Goal: Task Accomplishment & Management: Manage account settings

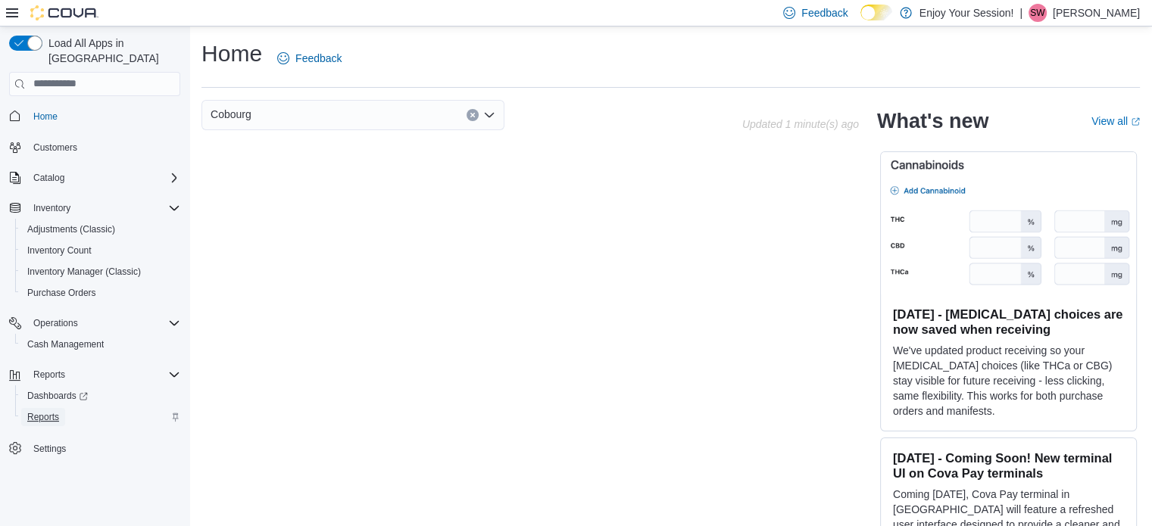
click at [45, 411] on span "Reports" at bounding box center [43, 417] width 32 height 12
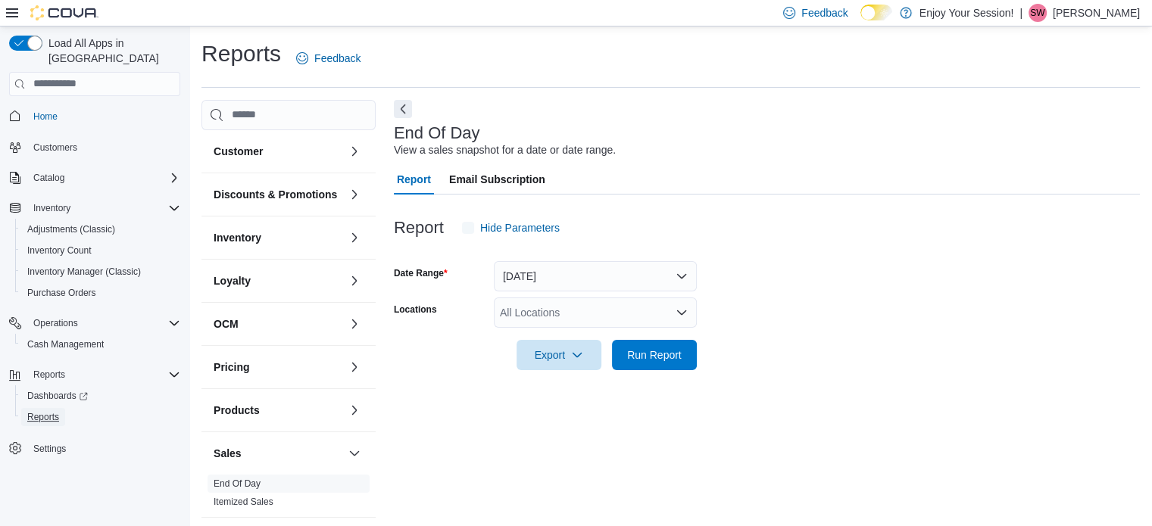
scroll to position [10, 0]
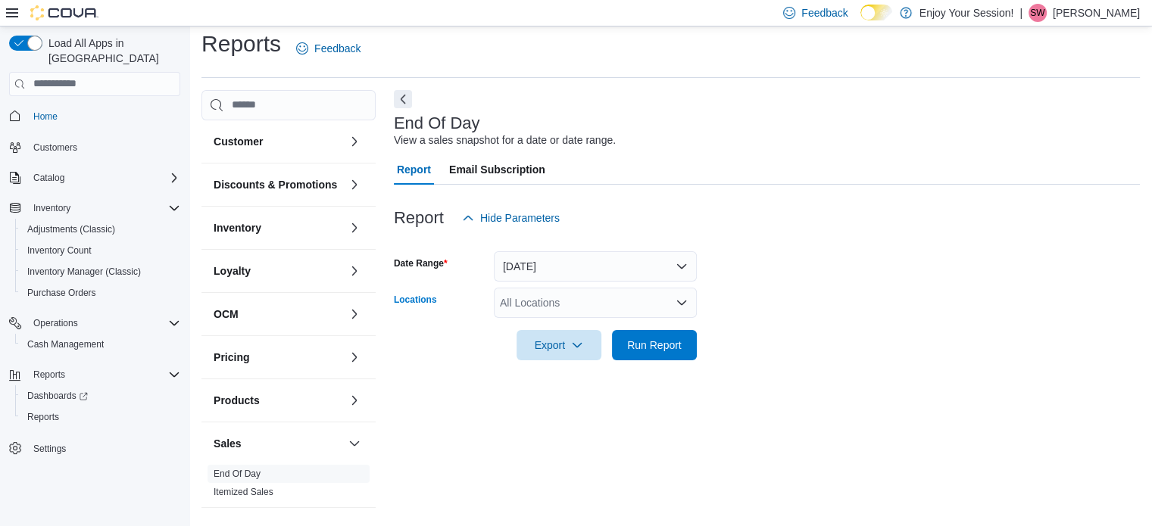
click at [682, 301] on icon "Open list of options" at bounding box center [682, 303] width 12 height 12
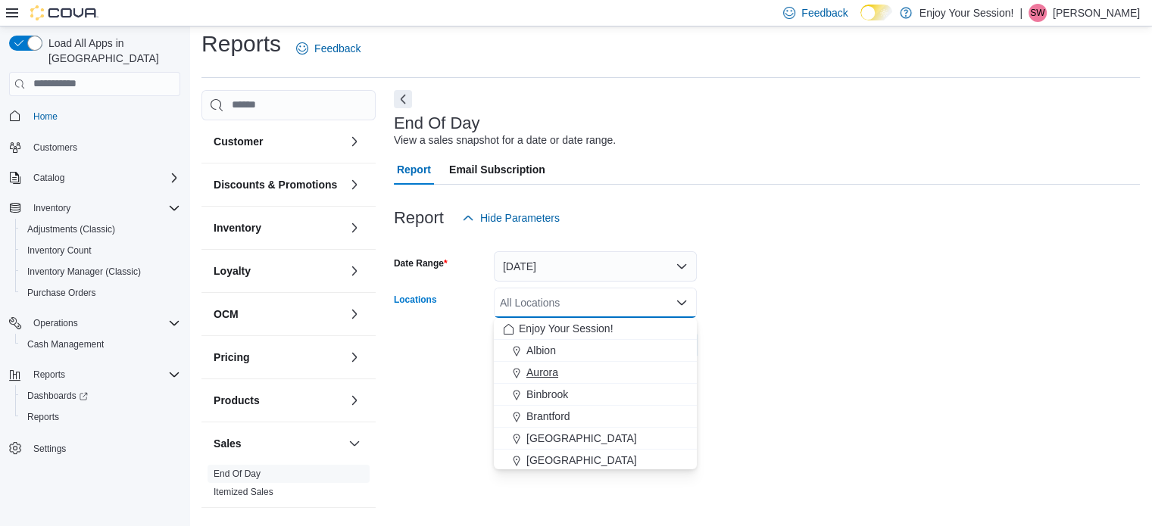
scroll to position [76, 0]
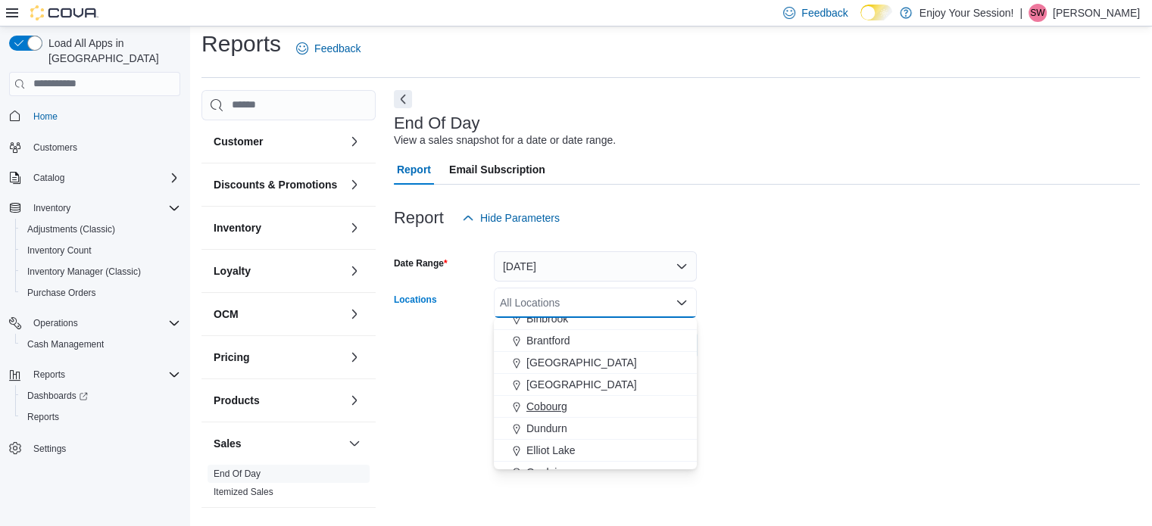
click at [534, 408] on span "Cobourg" at bounding box center [546, 406] width 41 height 15
click at [823, 401] on div "End Of Day View a sales snapshot for a date or date range. Report Email Subscri…" at bounding box center [767, 302] width 746 height 425
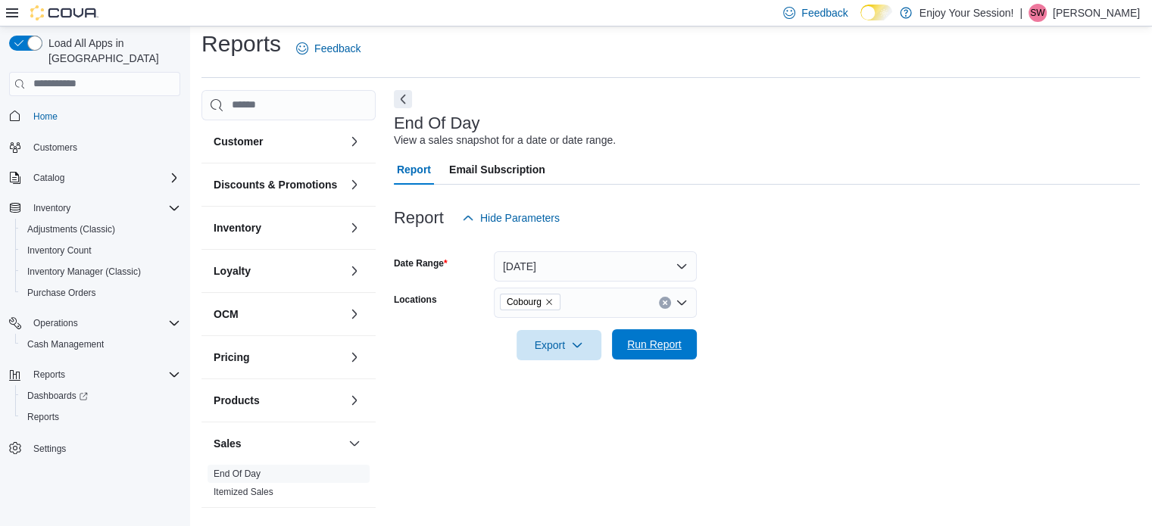
click at [654, 354] on span "Run Report" at bounding box center [654, 344] width 67 height 30
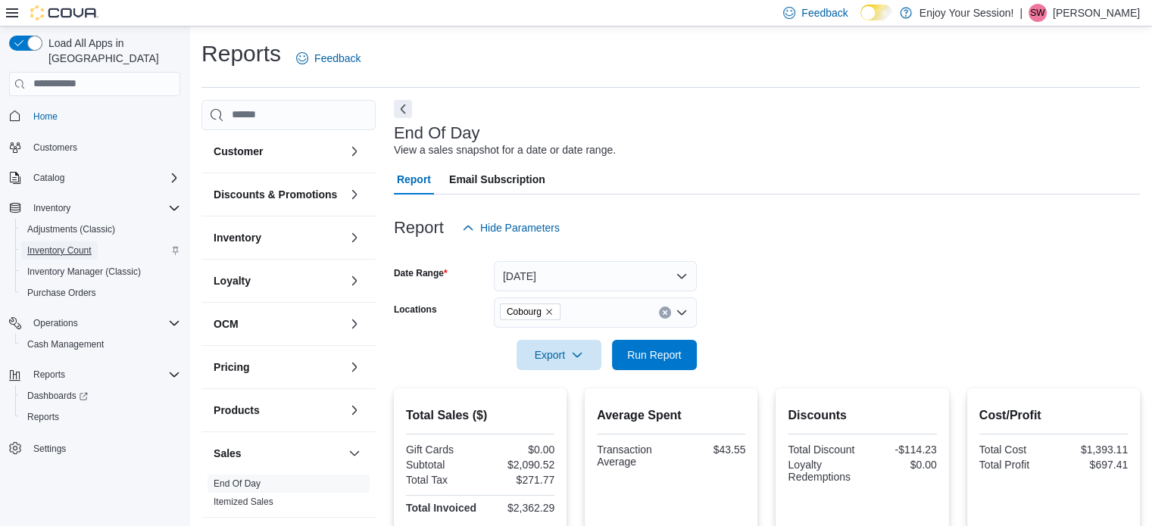
click at [42, 245] on span "Inventory Count" at bounding box center [59, 251] width 64 height 12
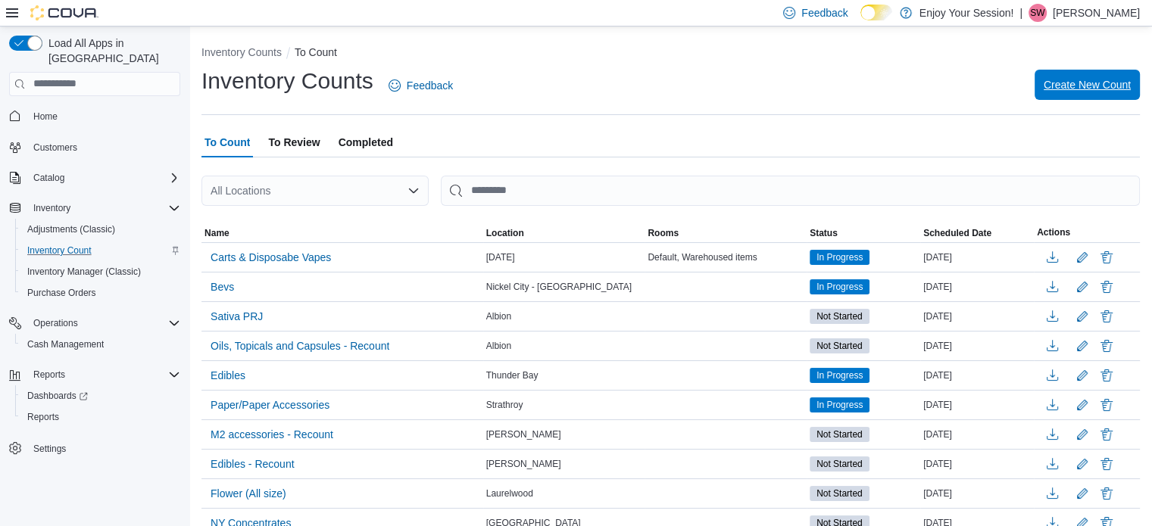
click at [1101, 73] on span "Create New Count" at bounding box center [1087, 85] width 87 height 30
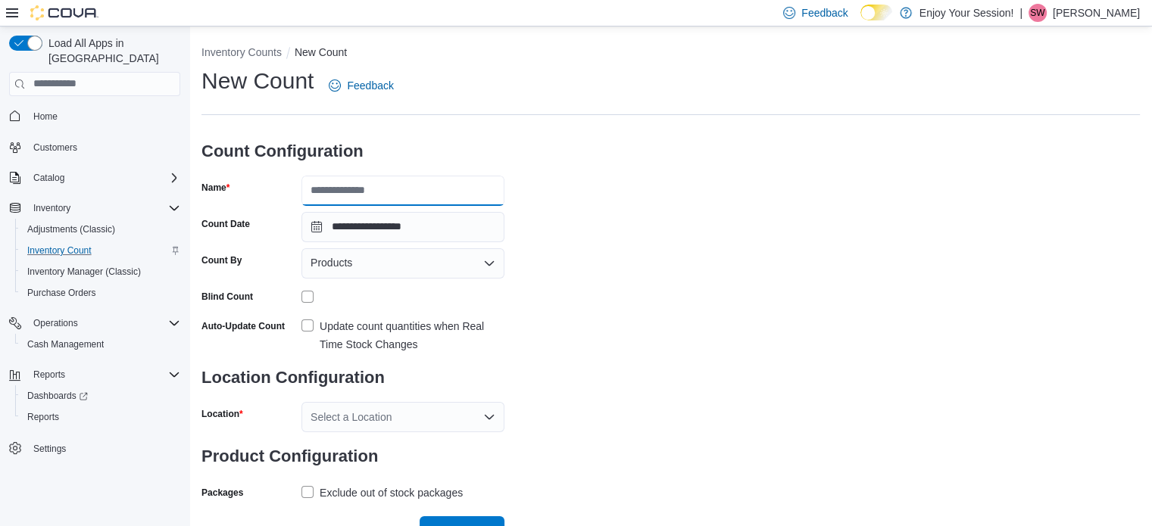
click at [440, 195] on input "Name" at bounding box center [402, 191] width 203 height 30
type input "*********"
click at [483, 261] on icon "Open list of options" at bounding box center [489, 264] width 12 height 12
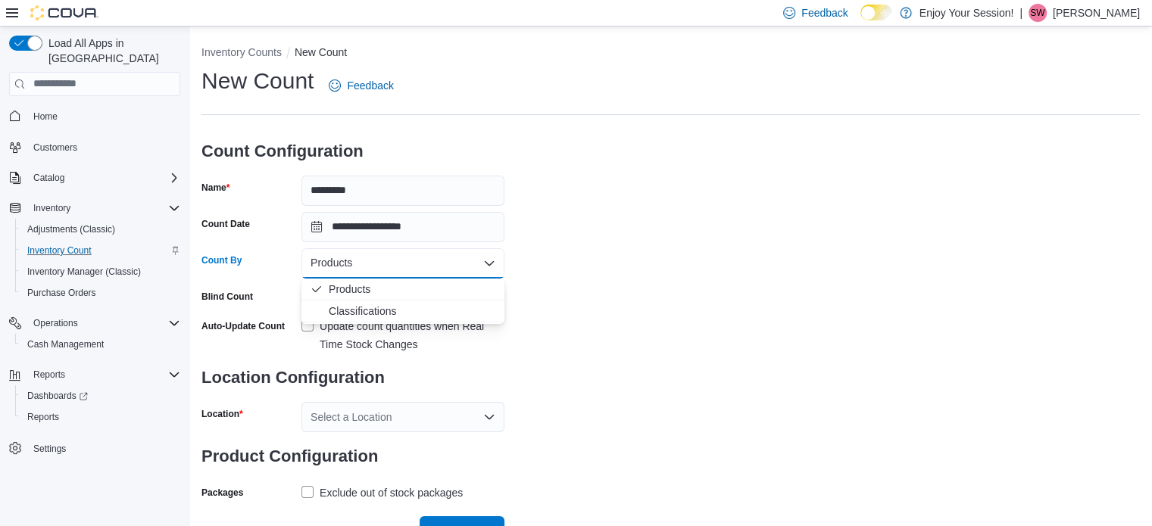
click at [345, 313] on span "Classifications" at bounding box center [412, 311] width 167 height 15
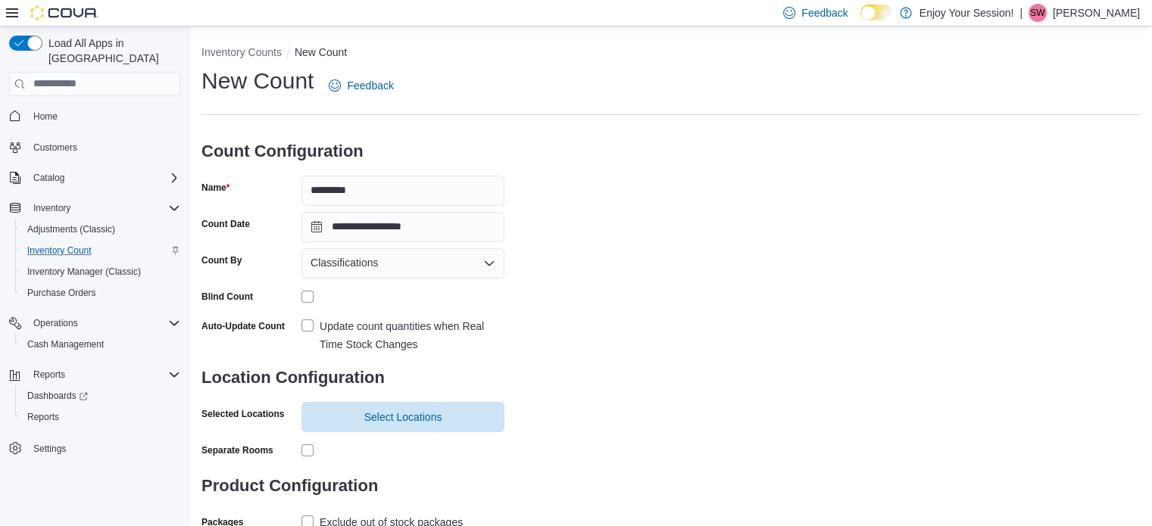
click at [306, 328] on label "Update count quantities when Real Time Stock Changes" at bounding box center [402, 335] width 203 height 36
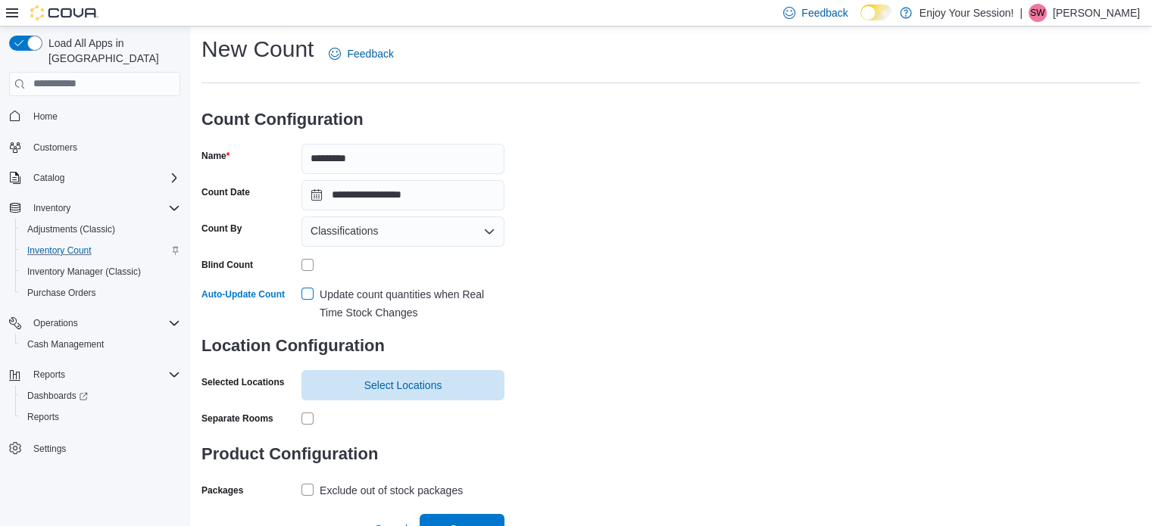
scroll to position [49, 0]
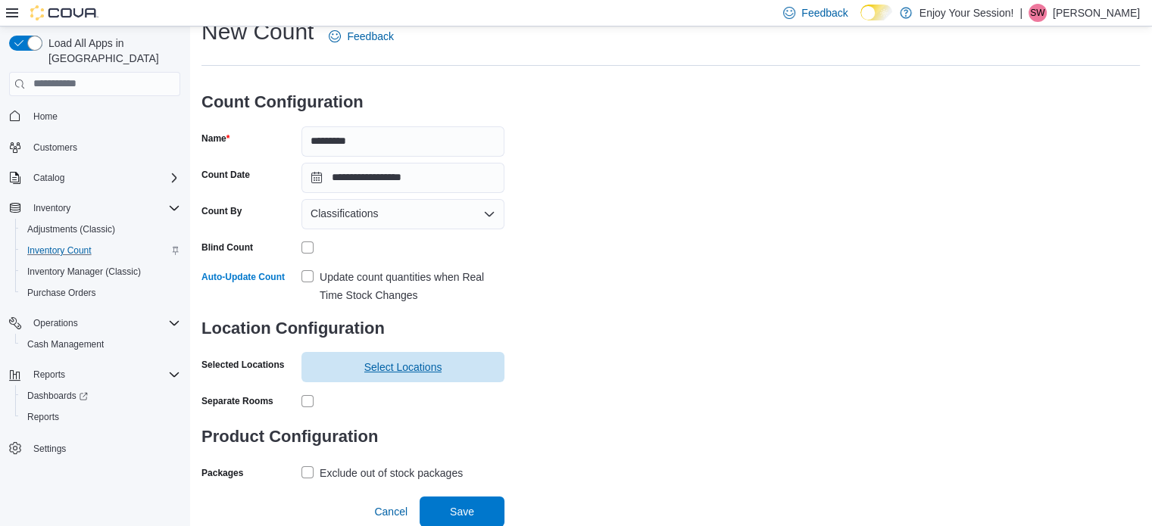
click at [412, 360] on span "Select Locations" at bounding box center [403, 367] width 185 height 30
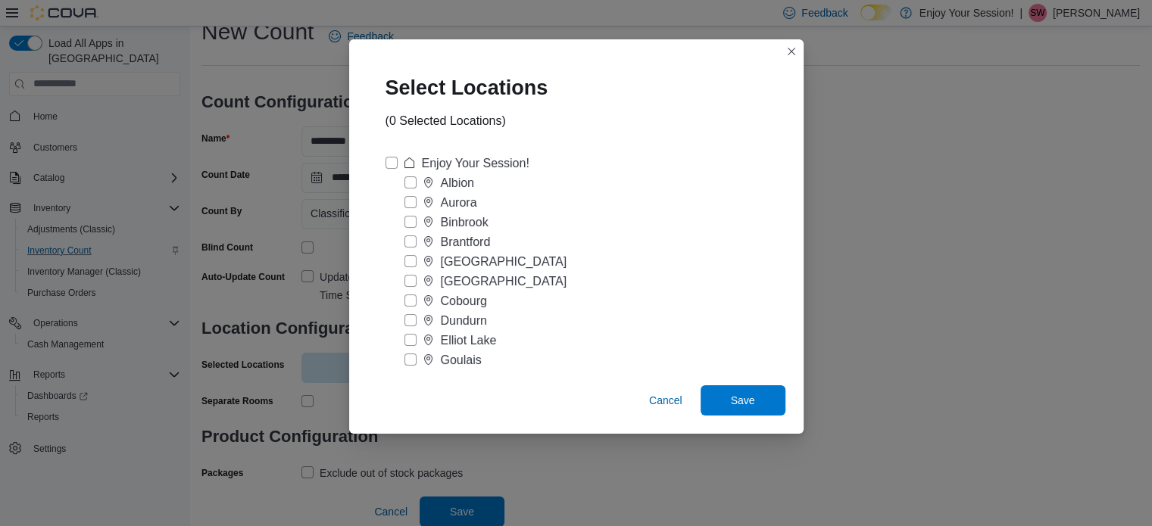
click at [403, 298] on div "Cobourg" at bounding box center [577, 302] width 382 height 20
click at [410, 300] on label "Cobourg" at bounding box center [445, 301] width 83 height 18
click at [754, 405] on span "Save" at bounding box center [743, 400] width 67 height 30
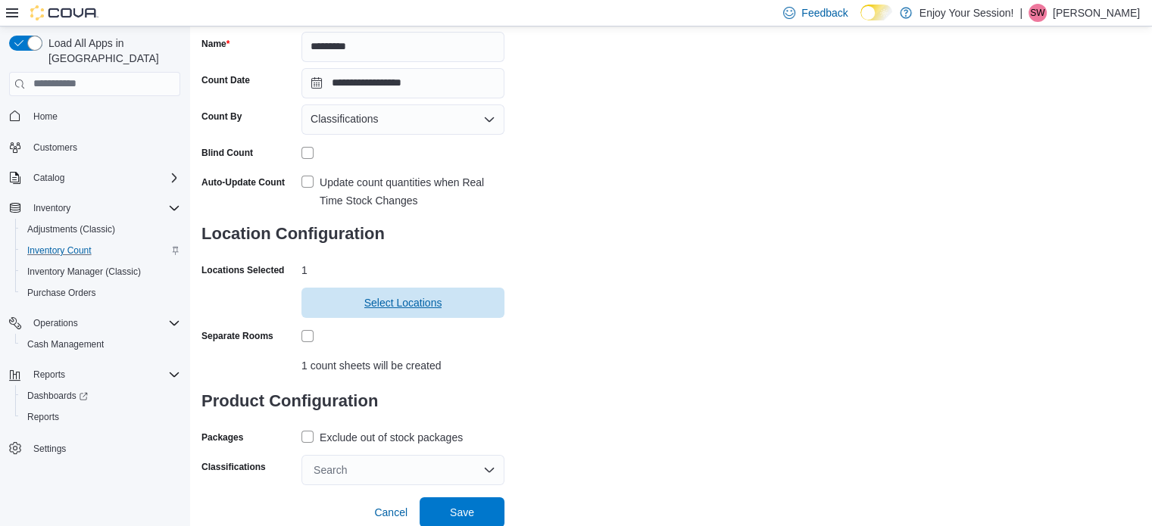
scroll to position [145, 0]
click at [306, 436] on label "Exclude out of stock packages" at bounding box center [381, 437] width 161 height 18
click at [482, 467] on div "Search" at bounding box center [402, 469] width 203 height 30
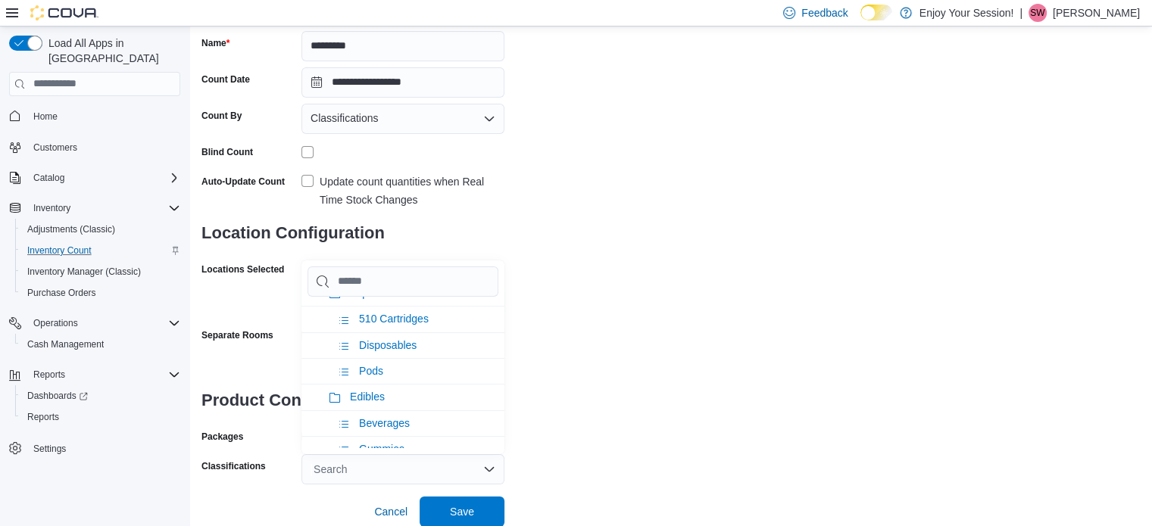
scroll to position [303, 0]
click at [364, 343] on span "Beverages" at bounding box center [384, 348] width 51 height 12
click at [613, 409] on div "**********" at bounding box center [670, 202] width 938 height 563
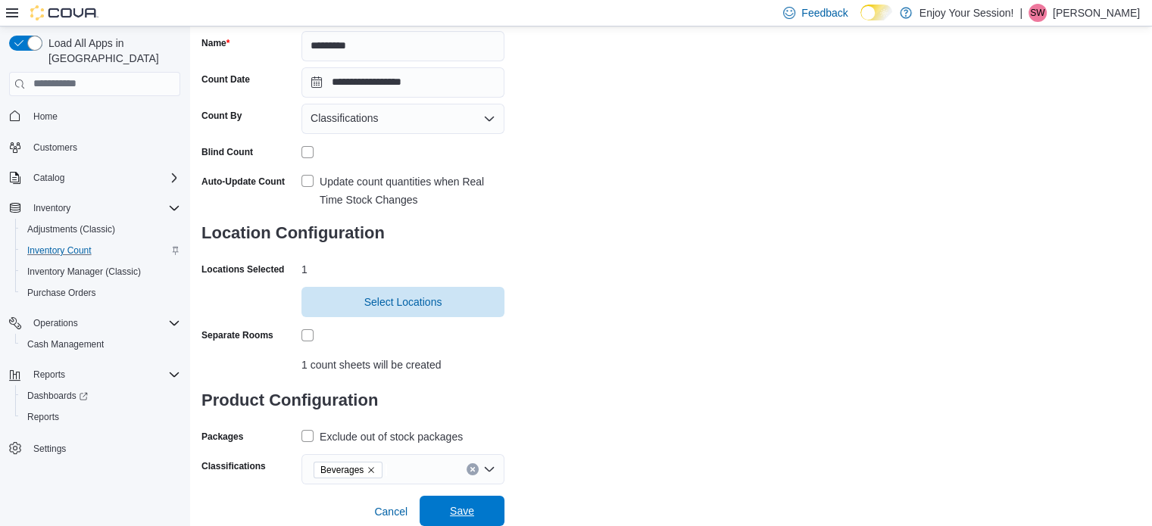
click at [467, 520] on span "Save" at bounding box center [462, 511] width 67 height 30
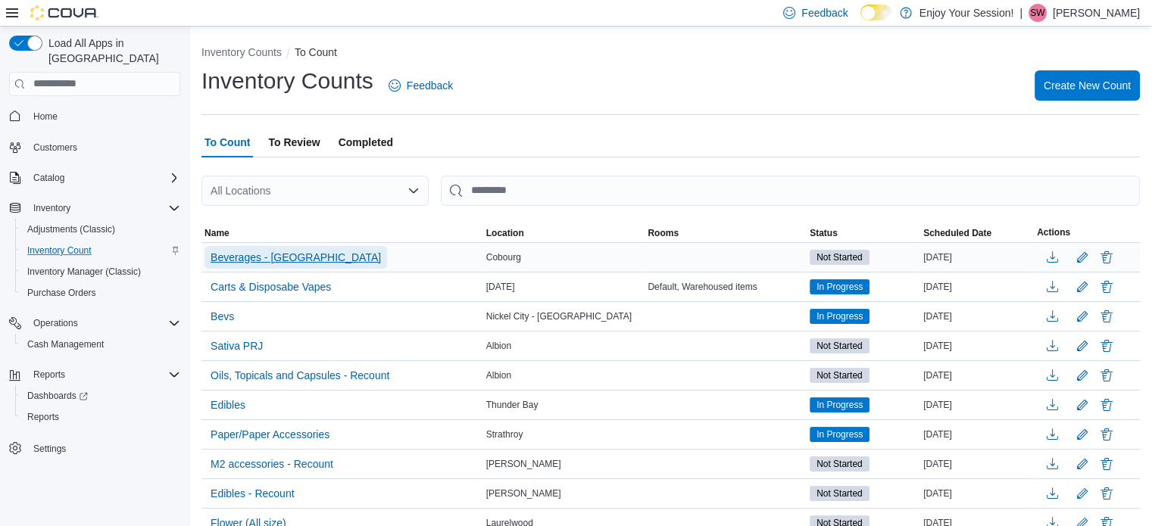
click at [276, 257] on span "Beverages - [GEOGRAPHIC_DATA]" at bounding box center [296, 257] width 170 height 15
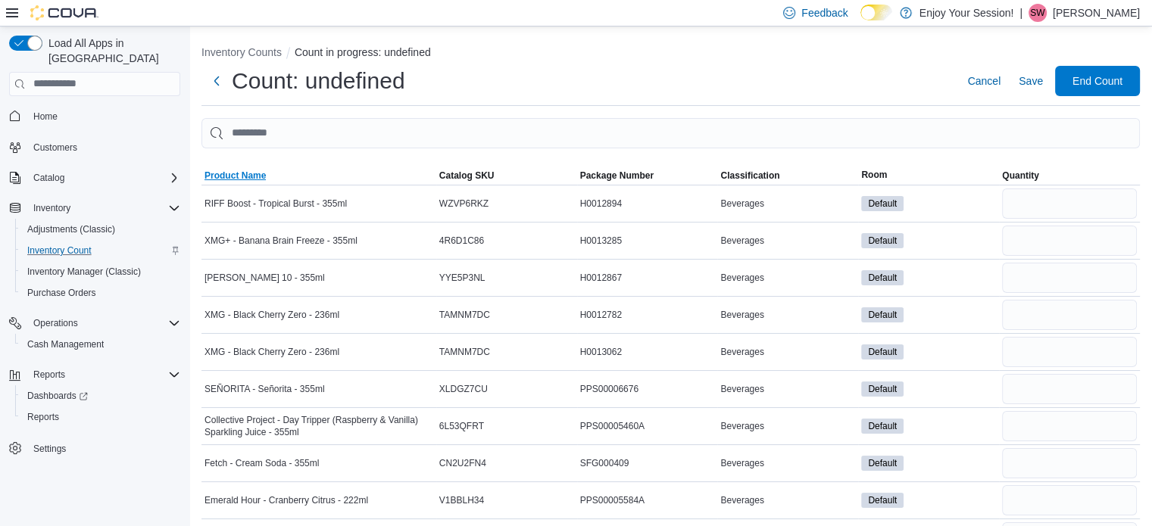
click at [236, 174] on span "Product Name" at bounding box center [234, 176] width 61 height 12
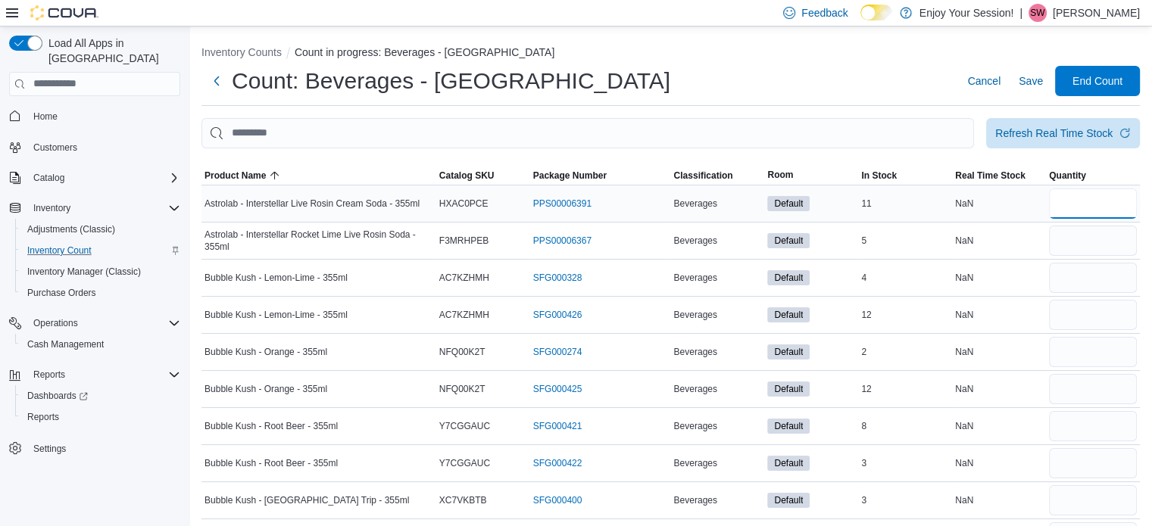
click at [1125, 204] on input "number" at bounding box center [1093, 204] width 88 height 30
type input "**"
click at [1100, 320] on input "number" at bounding box center [1093, 315] width 88 height 30
click at [1082, 245] on input "number" at bounding box center [1093, 241] width 88 height 30
type input "*"
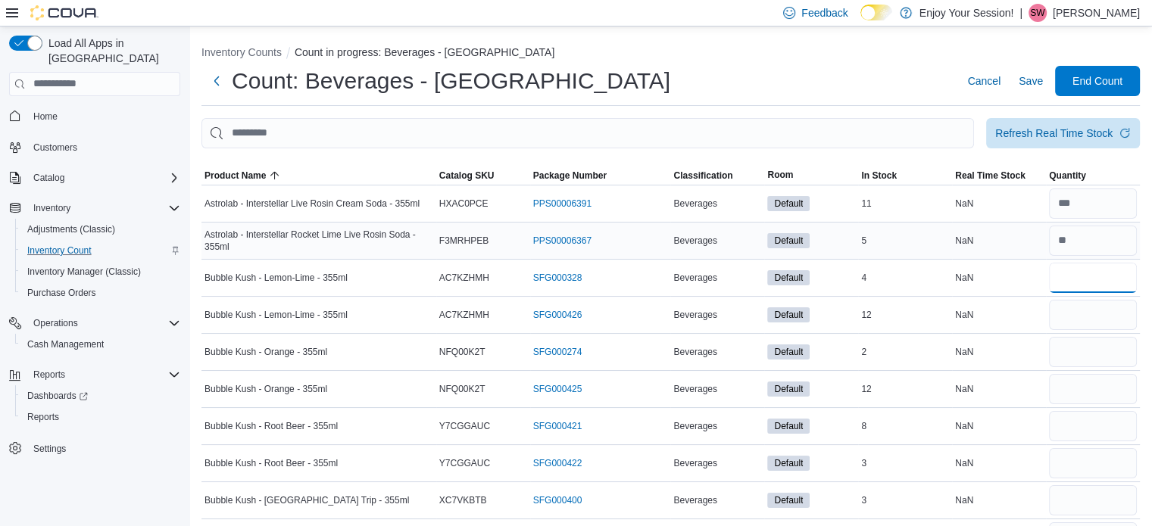
type input "*"
type input "**"
type input "*"
type input "**"
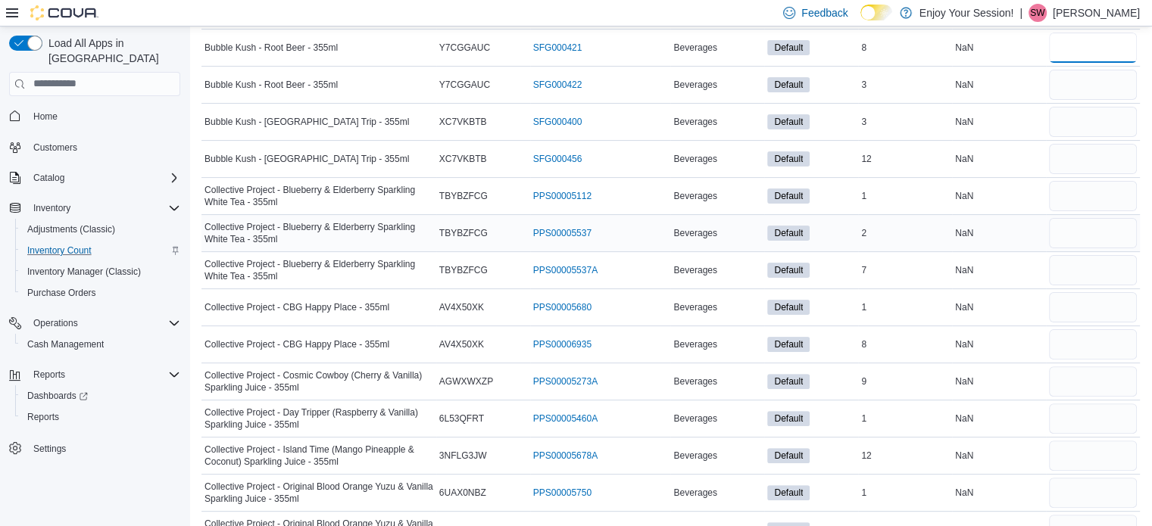
scroll to position [303, 0]
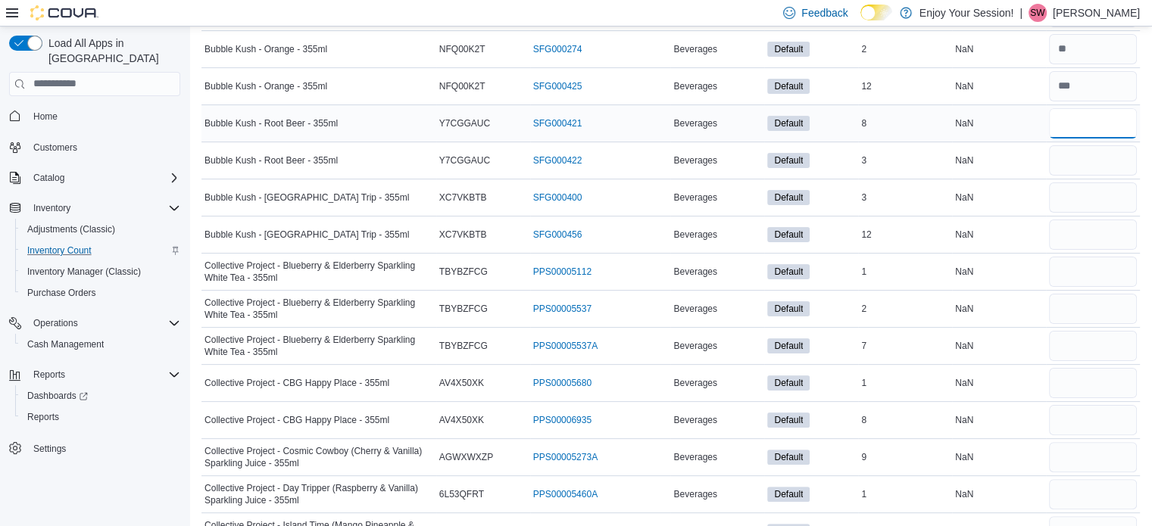
type input "*"
type input "**"
type input "*"
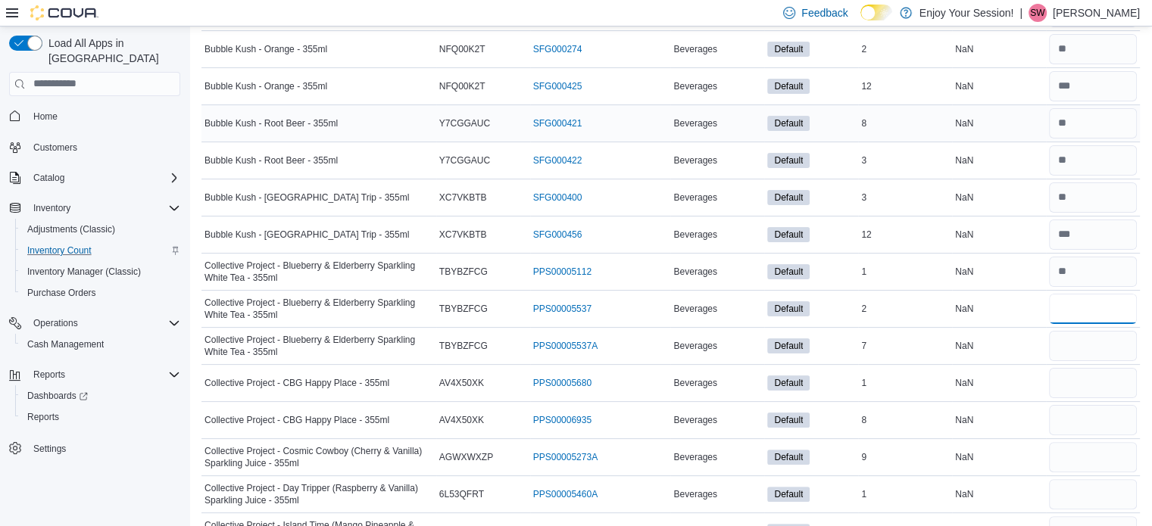
type input "*"
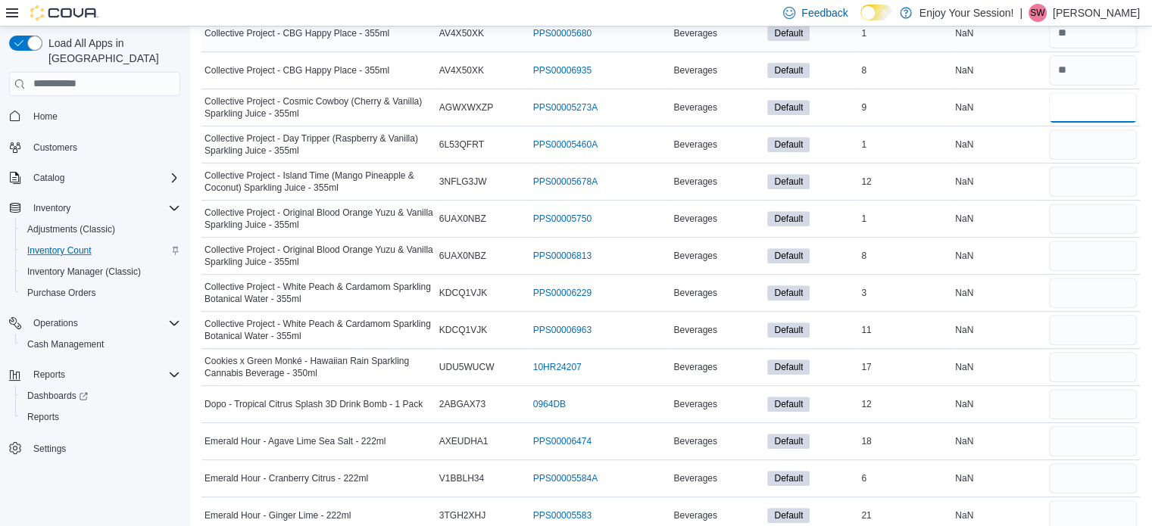
scroll to position [682, 0]
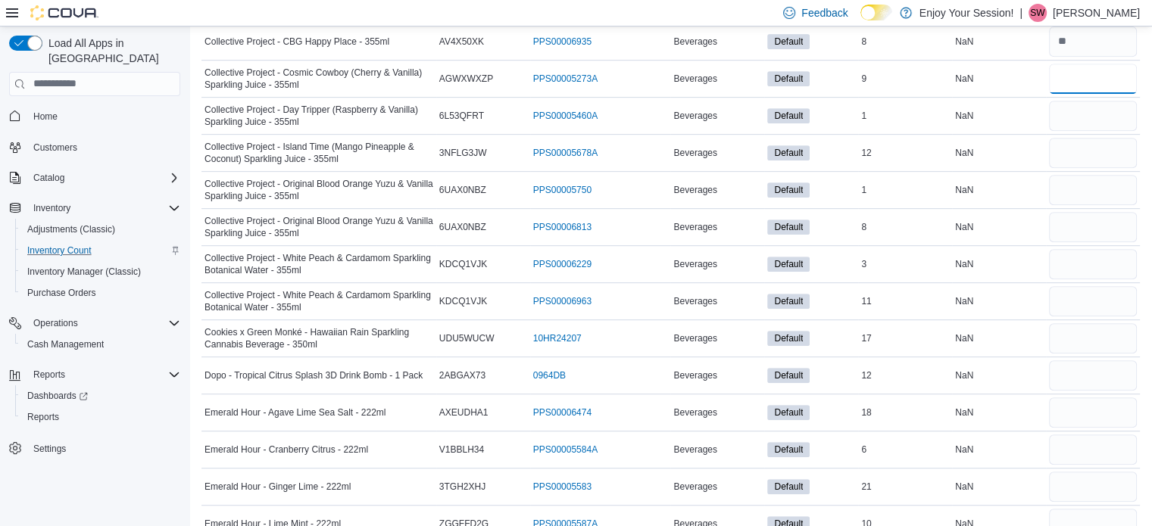
type input "*"
type input "**"
type input "*"
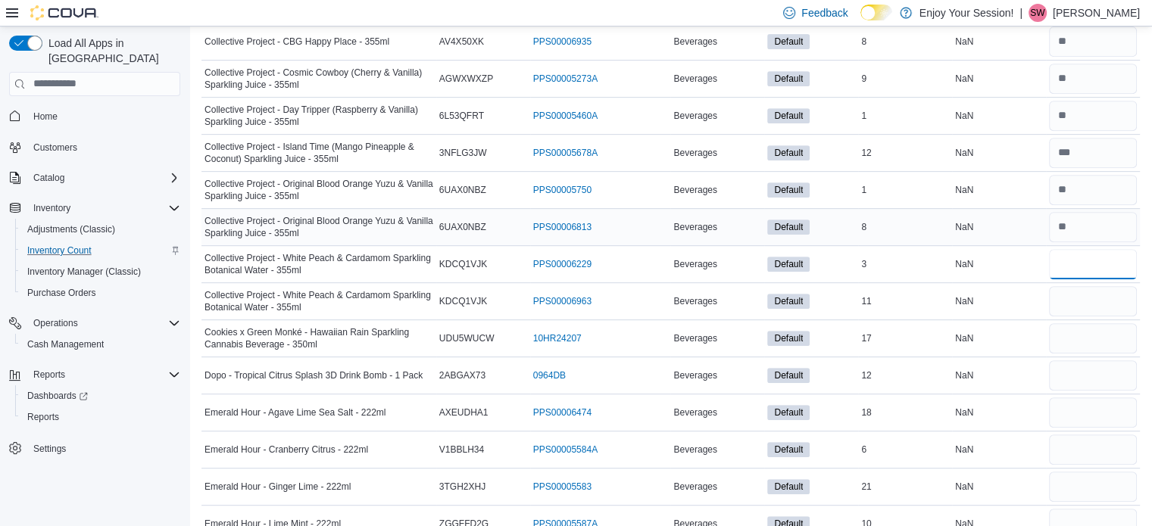
type input "*"
type input "**"
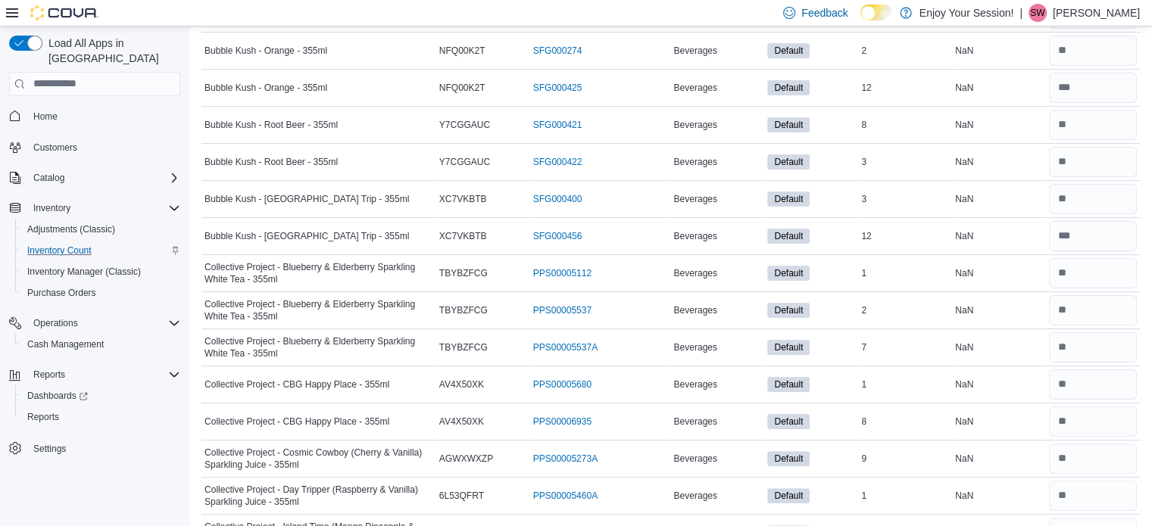
scroll to position [0, 0]
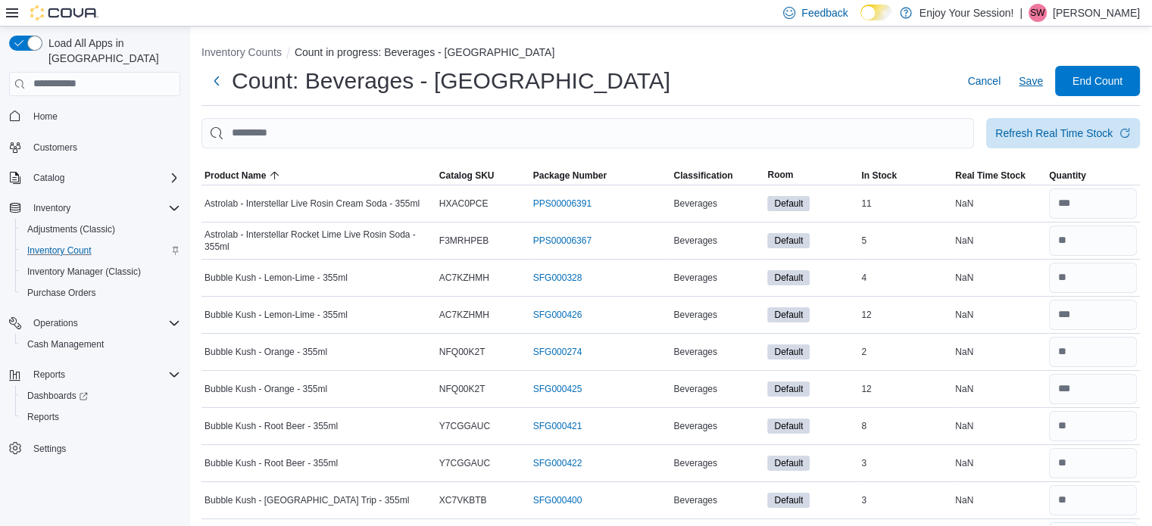
type input "**"
click at [1043, 83] on span "Save" at bounding box center [1031, 80] width 24 height 15
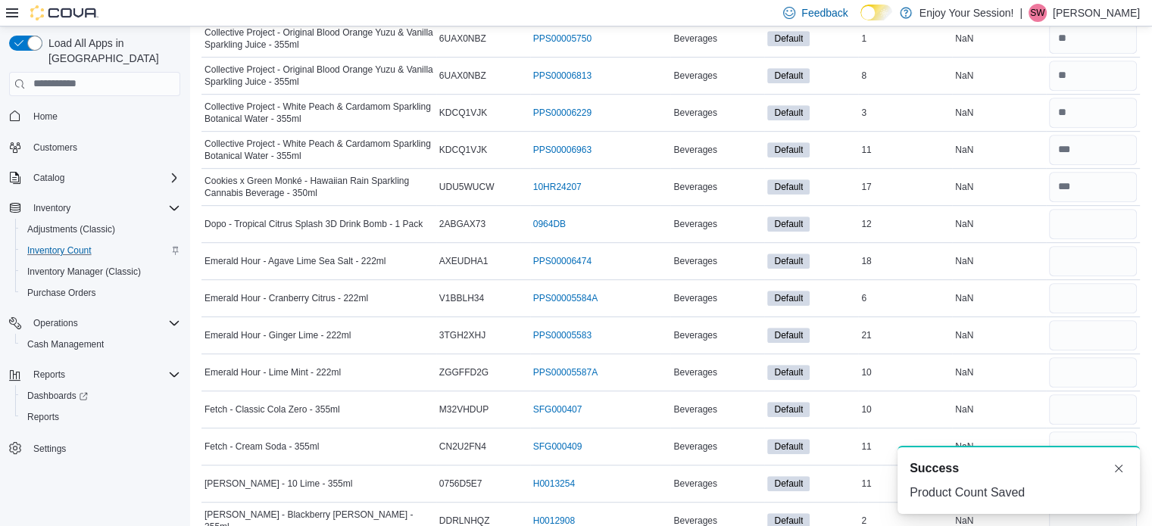
scroll to position [909, 0]
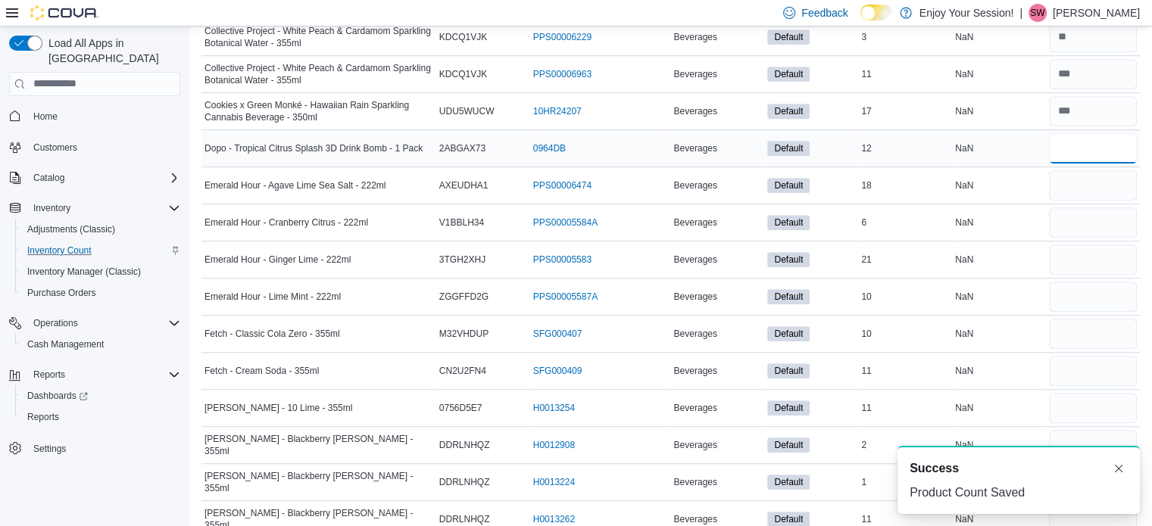
click at [1095, 143] on input "number" at bounding box center [1093, 148] width 88 height 30
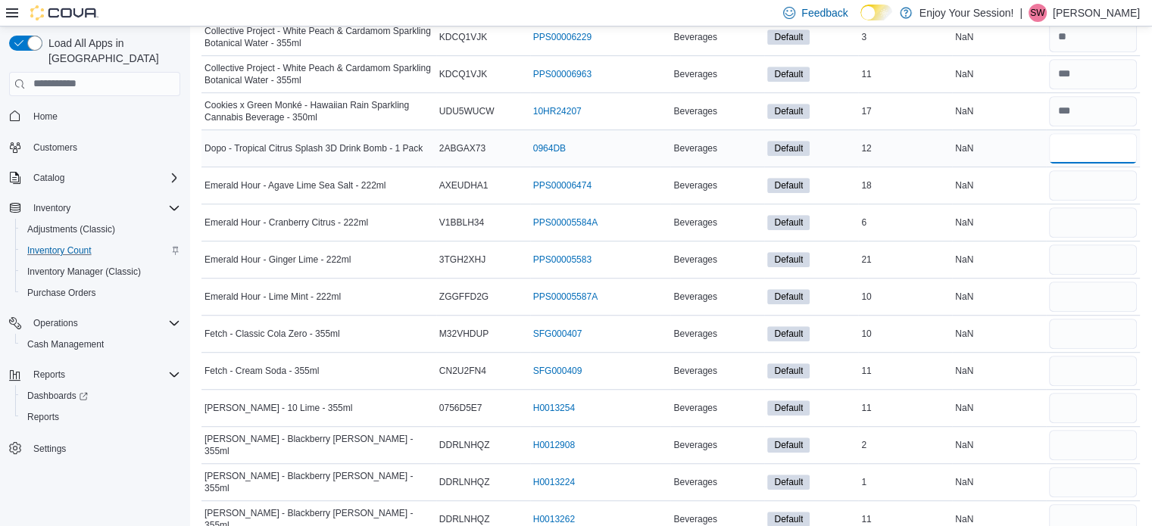
type input "**"
type input "*"
type input "**"
type input "*"
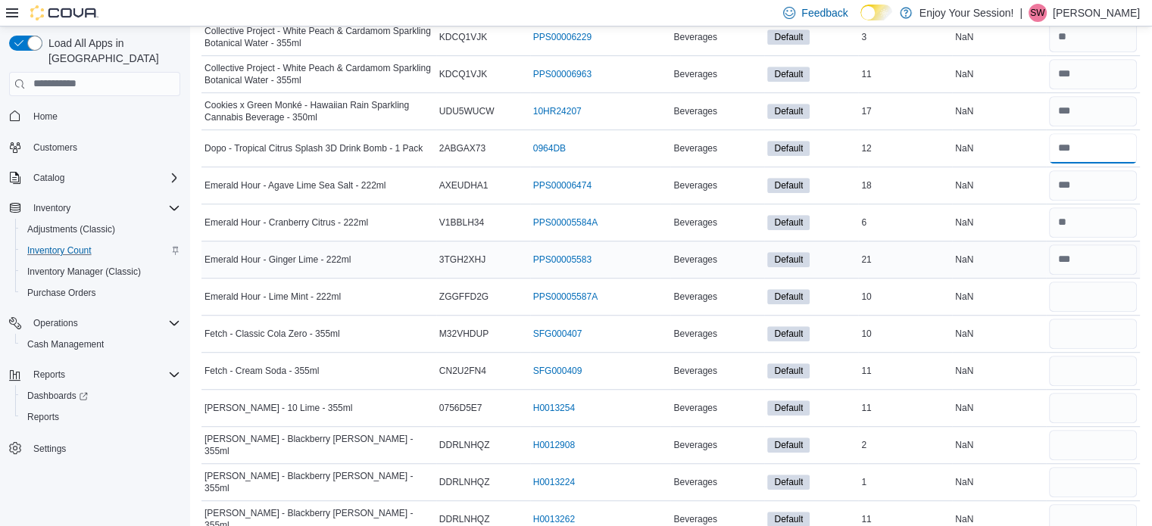
drag, startPoint x: 1093, startPoint y: 143, endPoint x: 1042, endPoint y: 266, distance: 132.8
drag, startPoint x: 1042, startPoint y: 266, endPoint x: 1091, endPoint y: 293, distance: 55.6
click at [1091, 293] on input "number" at bounding box center [1093, 297] width 88 height 30
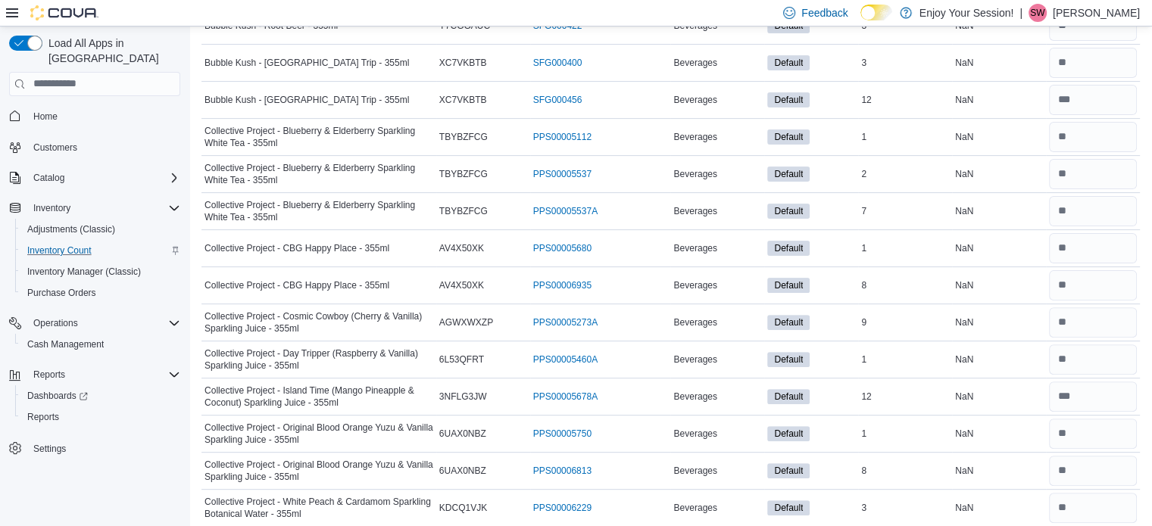
scroll to position [0, 0]
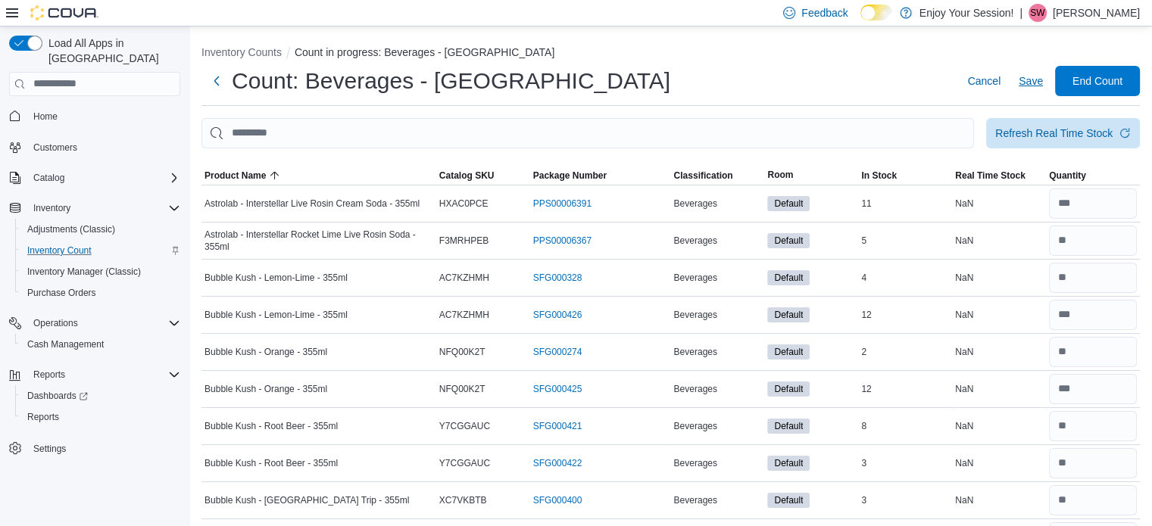
type input "**"
drag, startPoint x: 1030, startPoint y: 76, endPoint x: 1042, endPoint y: 126, distance: 50.7
click at [1031, 76] on span "Save" at bounding box center [1031, 80] width 24 height 15
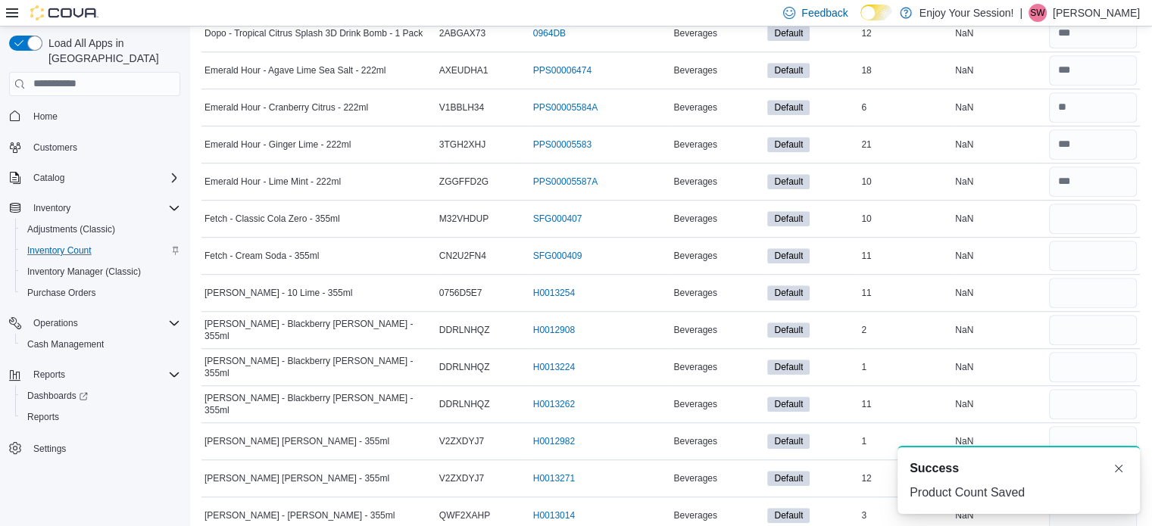
scroll to position [1060, 0]
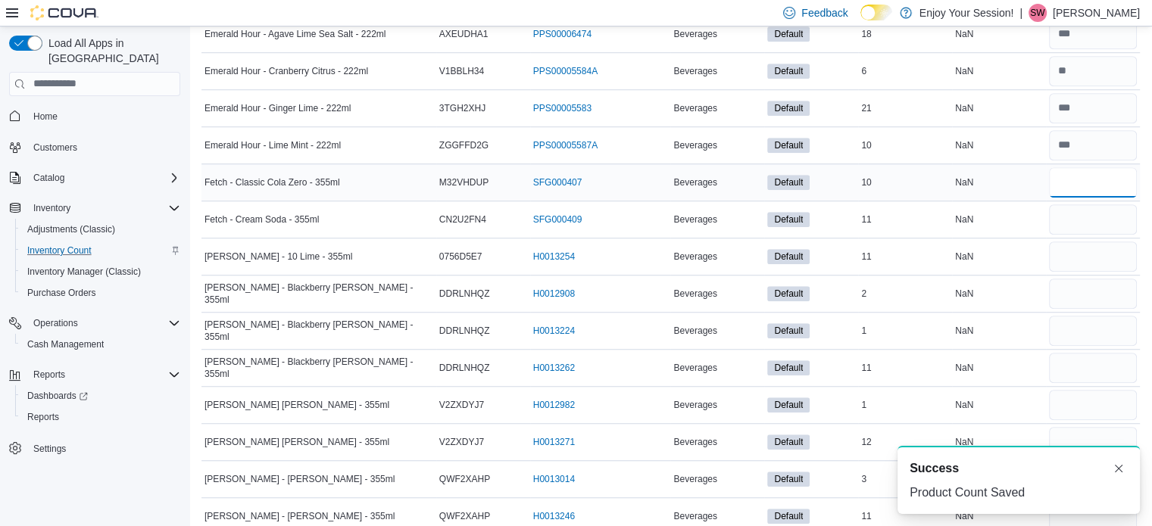
click at [1103, 180] on input "number" at bounding box center [1093, 182] width 88 height 30
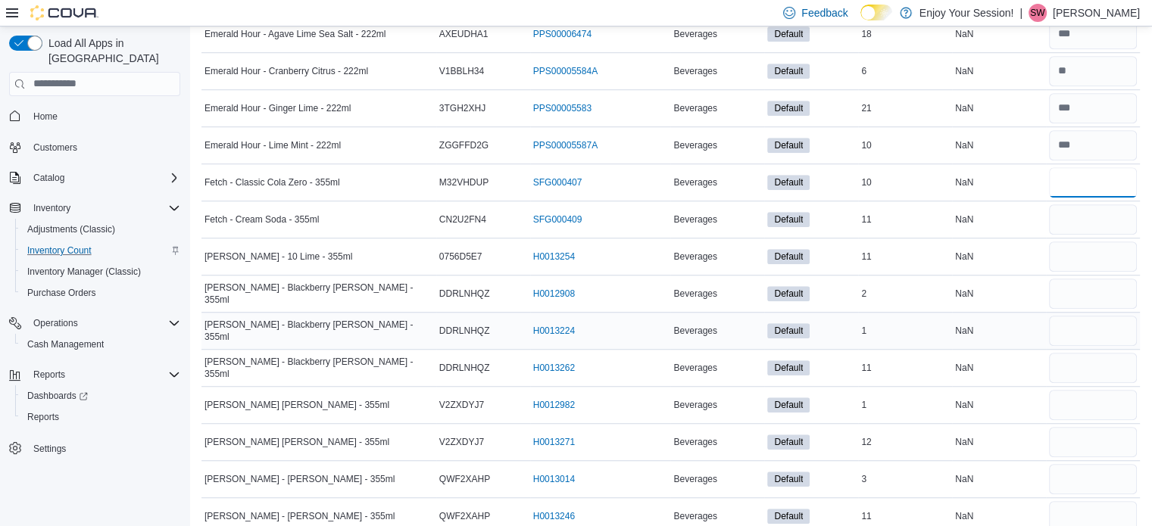
type input "**"
type input "*"
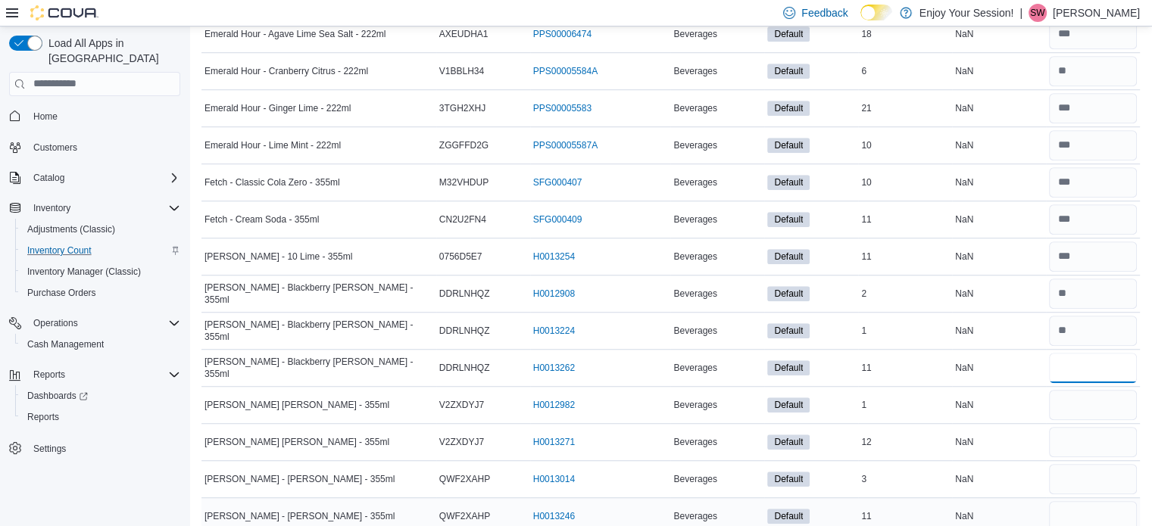
type input "**"
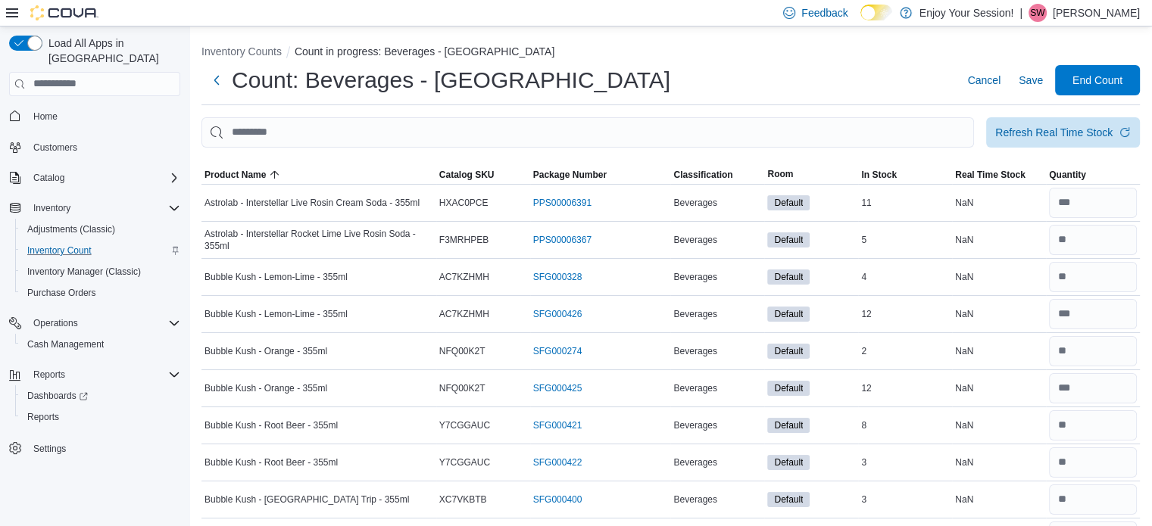
scroll to position [0, 0]
click at [1038, 80] on span "Save" at bounding box center [1031, 80] width 24 height 15
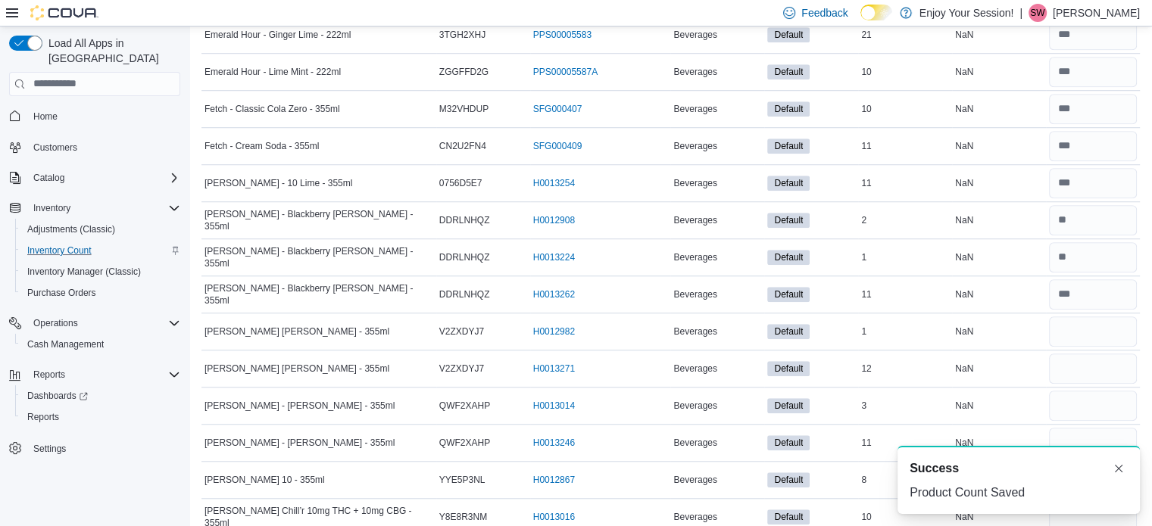
scroll to position [1212, 0]
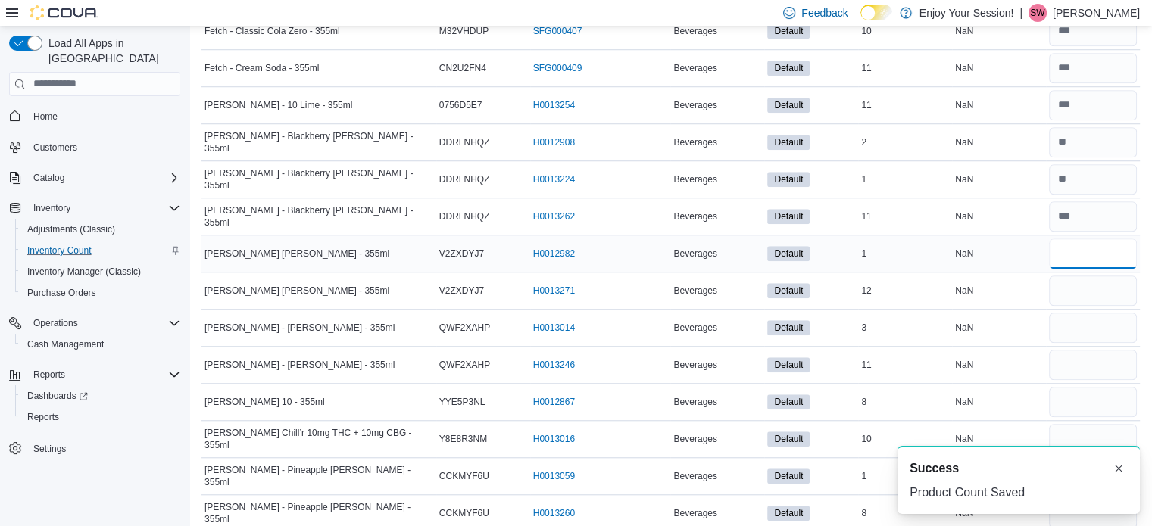
click at [1097, 257] on input "number" at bounding box center [1093, 254] width 88 height 30
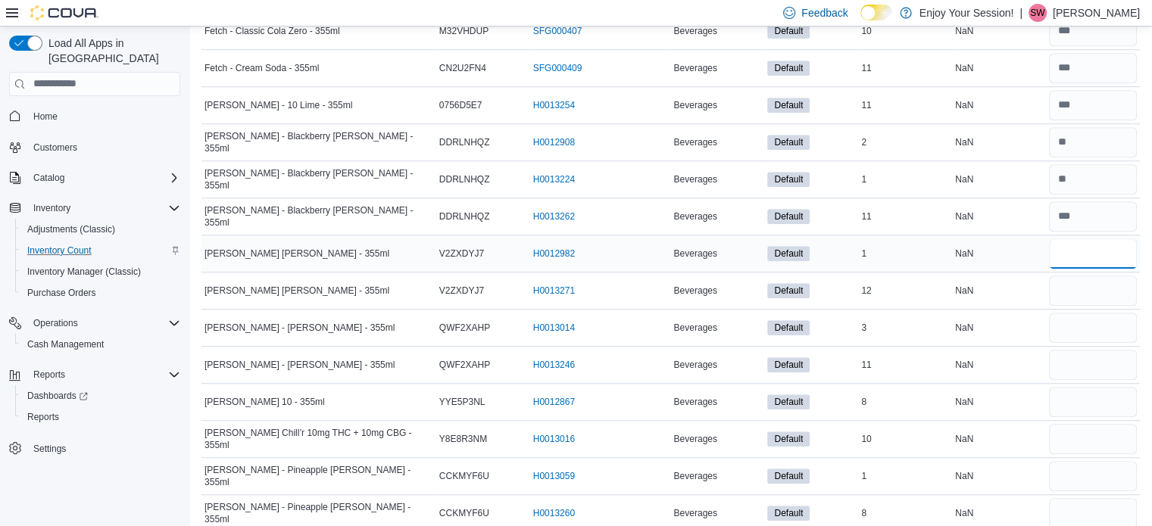
type input "*"
type input "**"
type input "*"
type input "**"
type input "*"
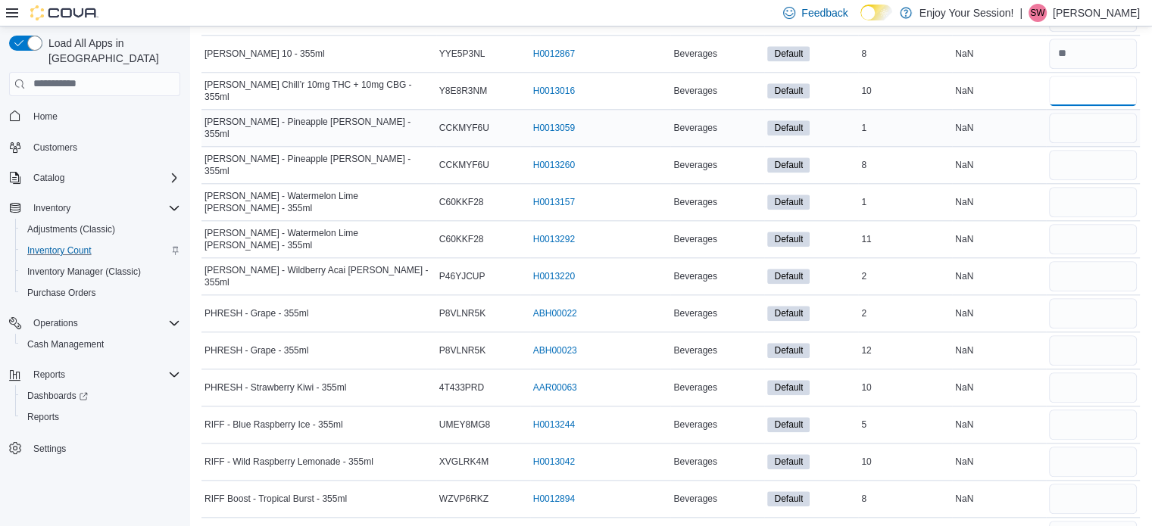
scroll to position [1562, 0]
type input "**"
type input "*"
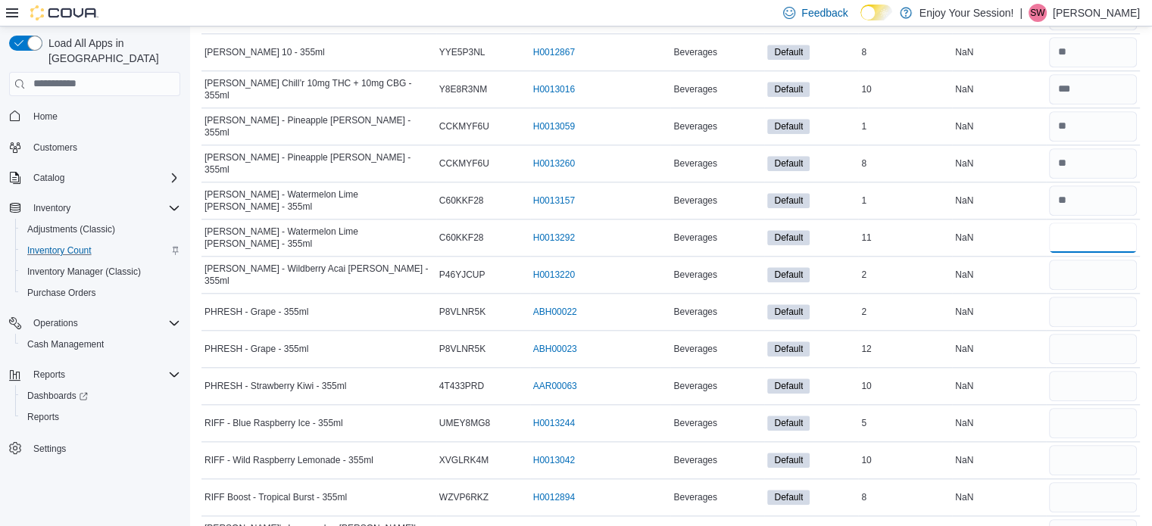
type input "**"
type input "*"
type input "**"
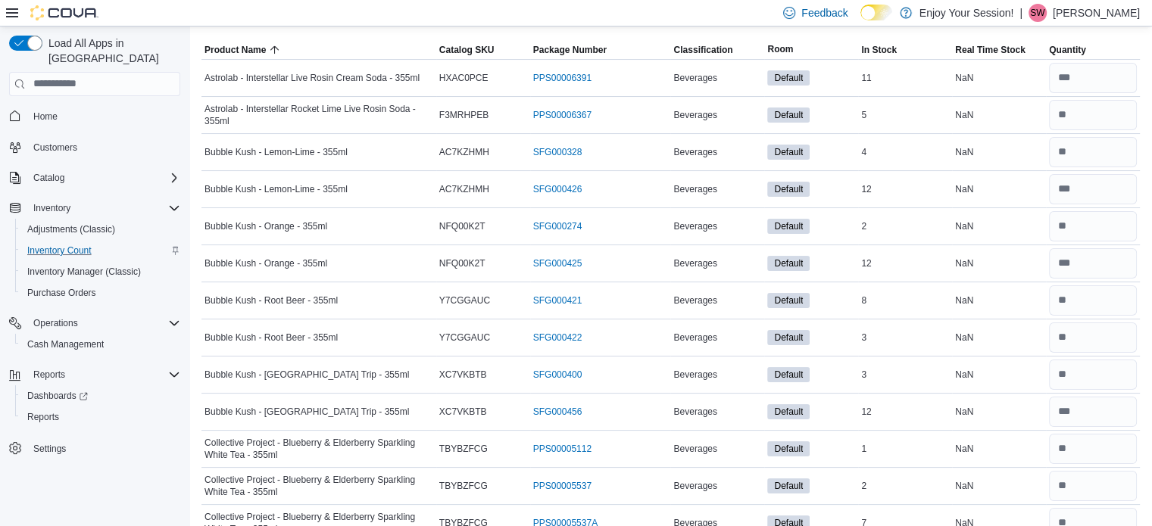
scroll to position [0, 0]
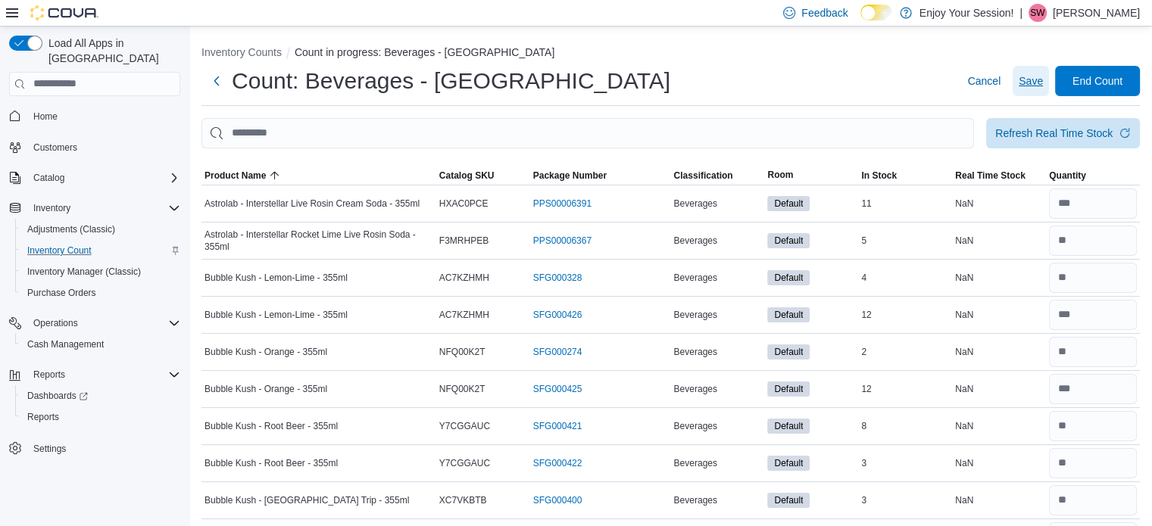
click at [1043, 81] on span "Save" at bounding box center [1031, 80] width 24 height 15
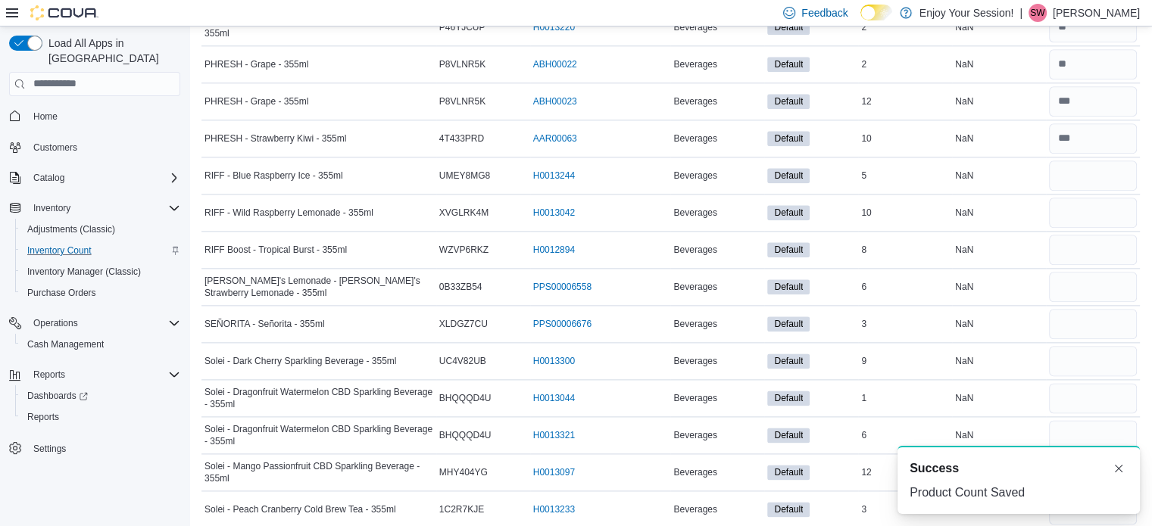
scroll to position [1815, 0]
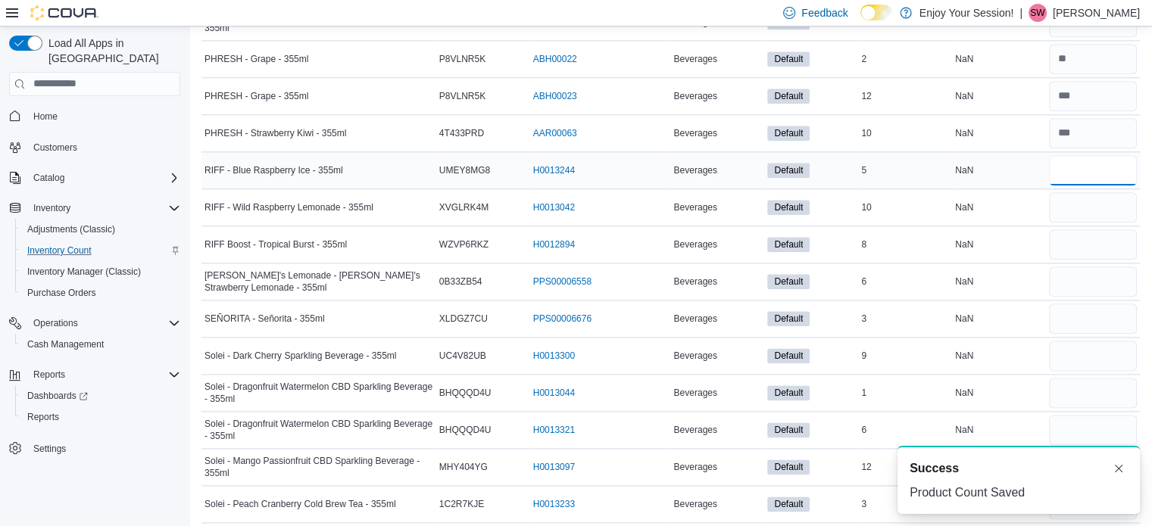
click at [1084, 158] on input "number" at bounding box center [1093, 170] width 88 height 30
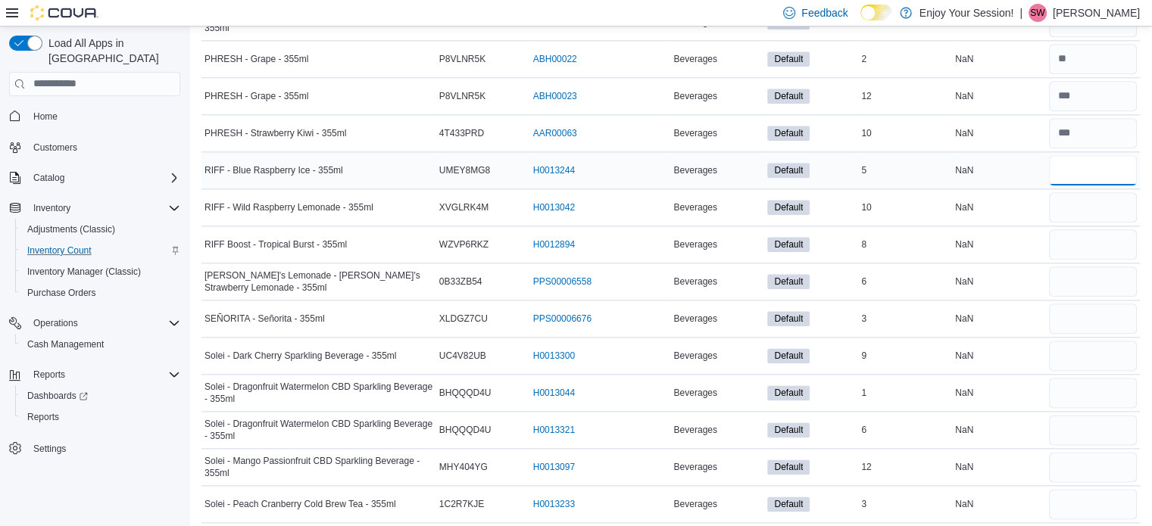
type input "*"
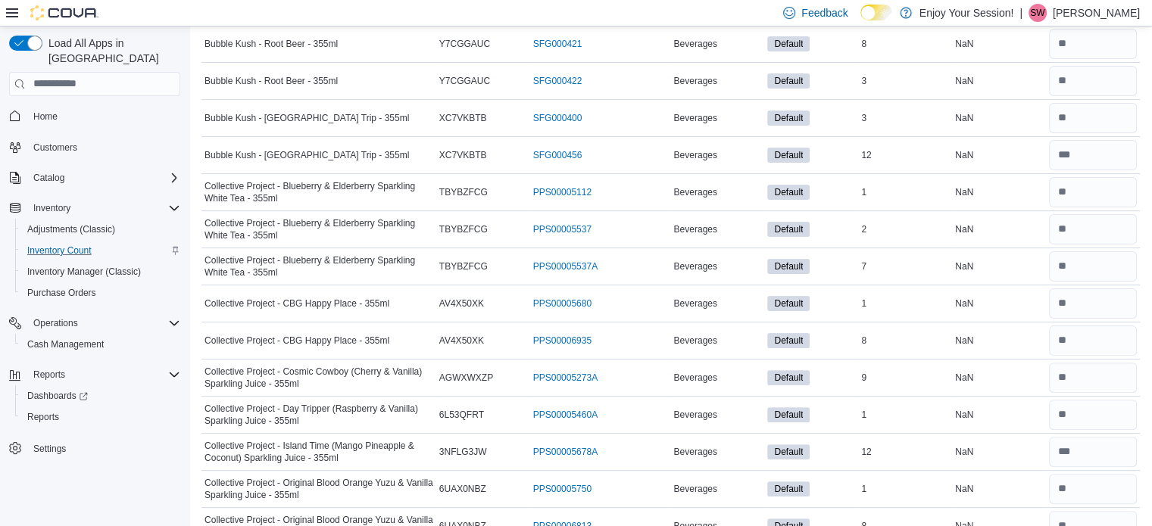
scroll to position [0, 0]
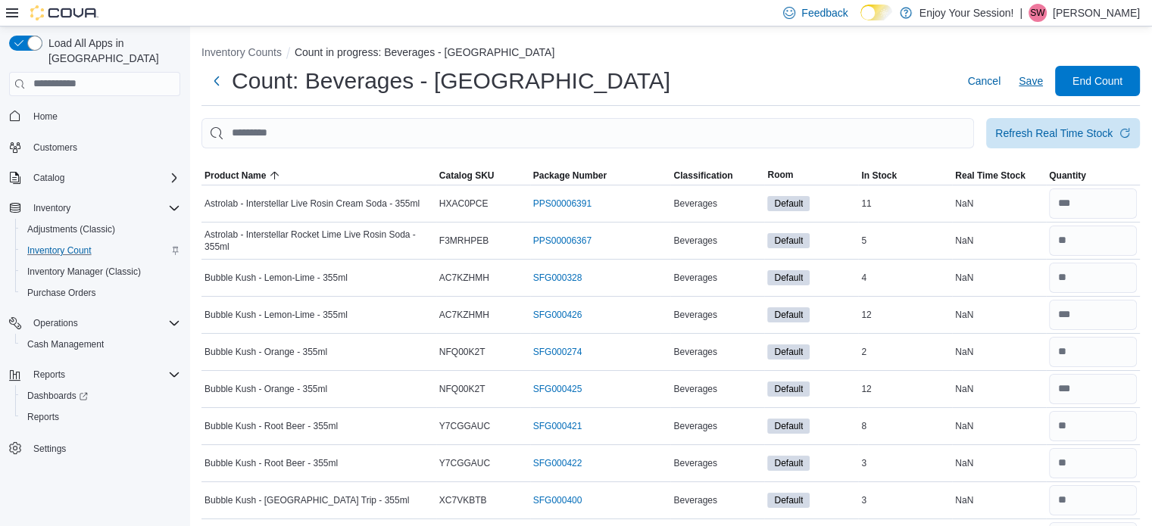
type input "**"
click at [1043, 79] on span "Save" at bounding box center [1031, 80] width 24 height 15
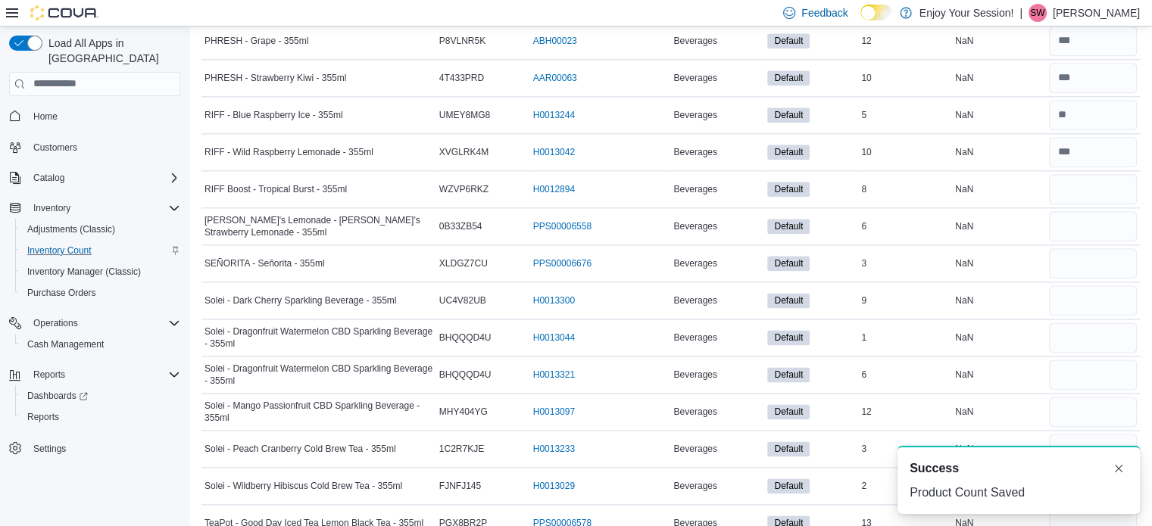
scroll to position [1927, 0]
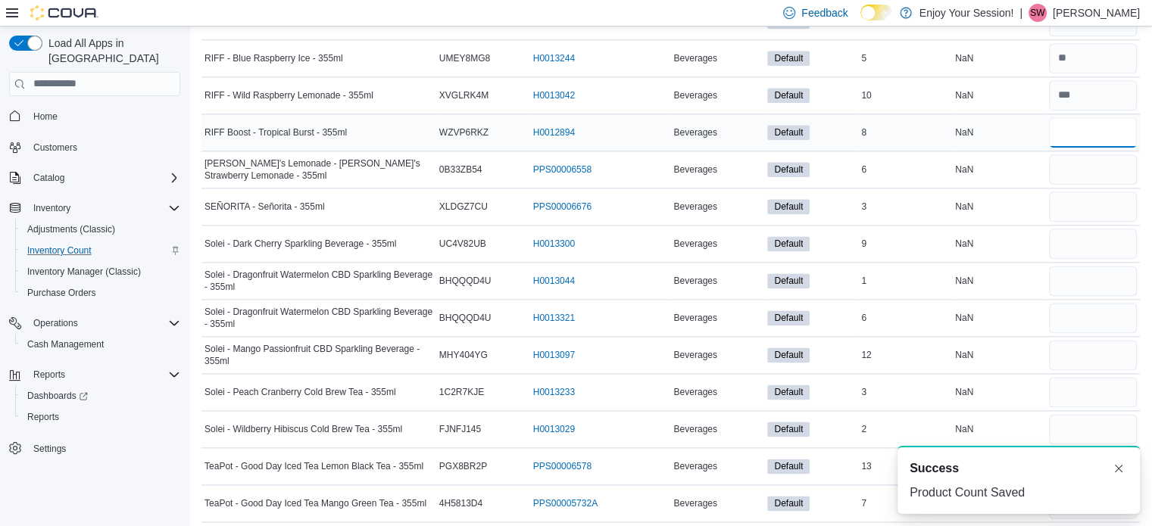
click at [1090, 135] on input "number" at bounding box center [1093, 132] width 88 height 30
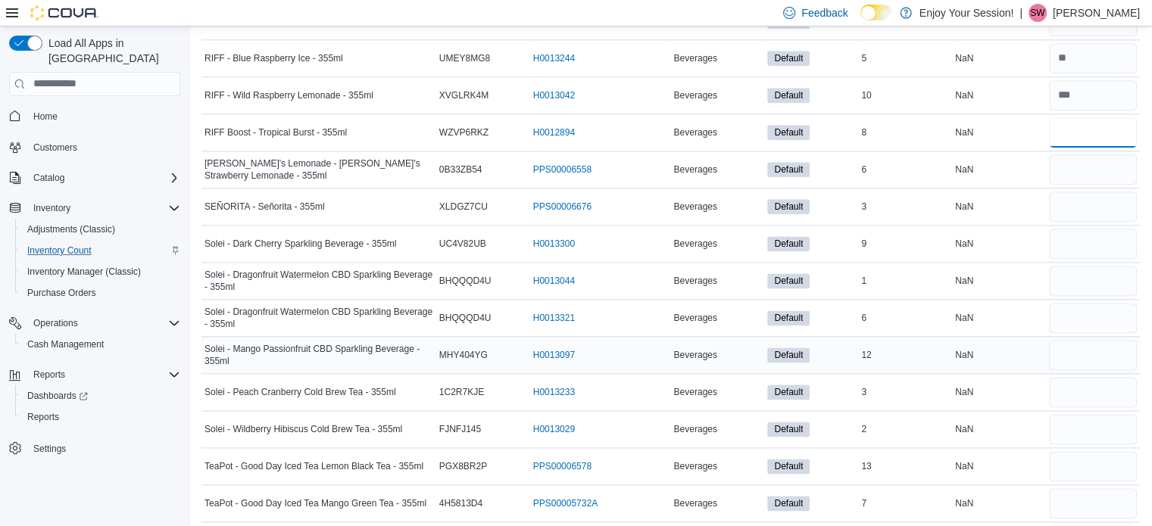
type input "*"
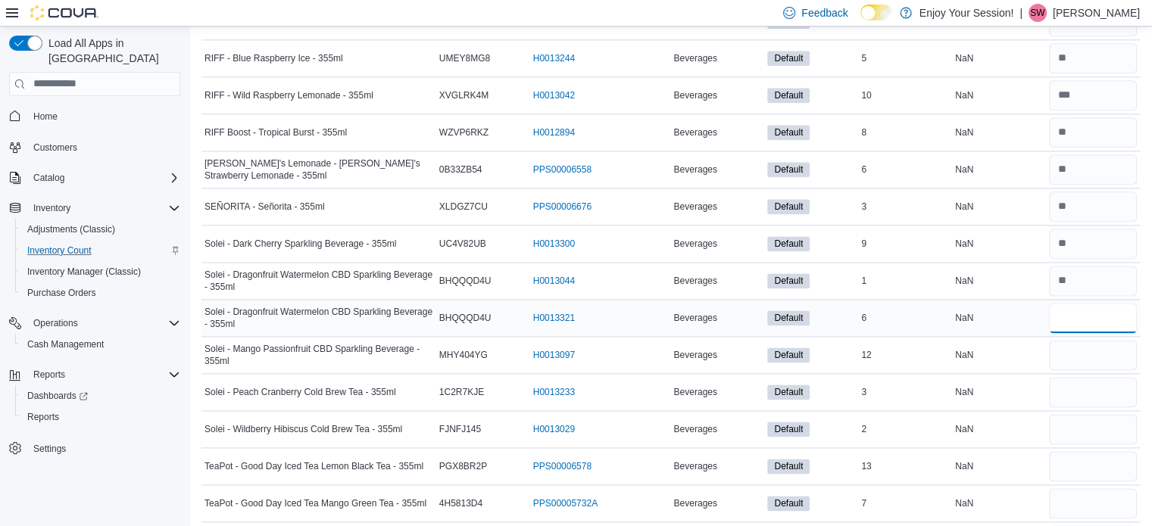
type input "*"
type input "**"
type input "*"
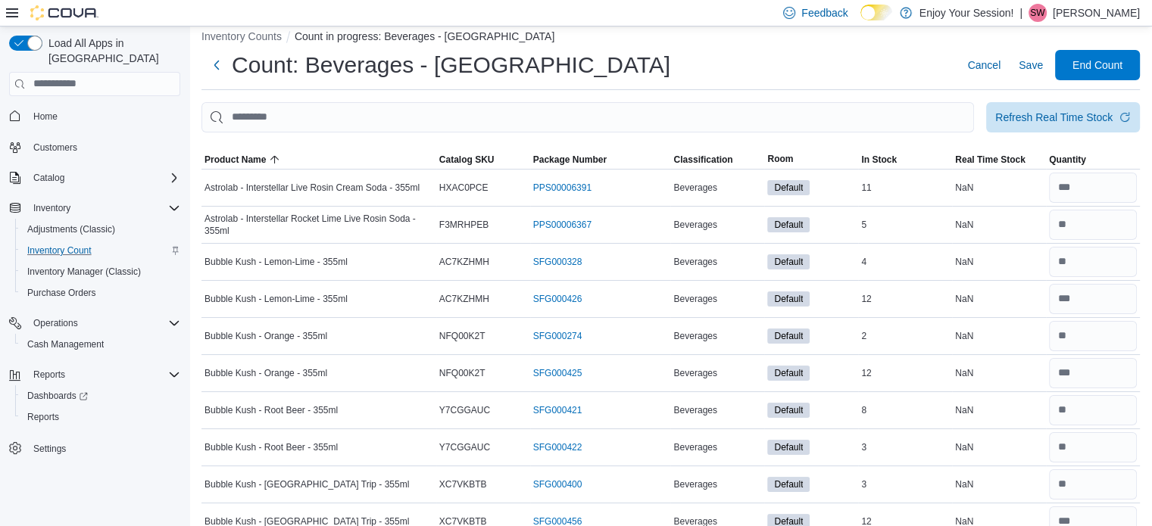
scroll to position [0, 0]
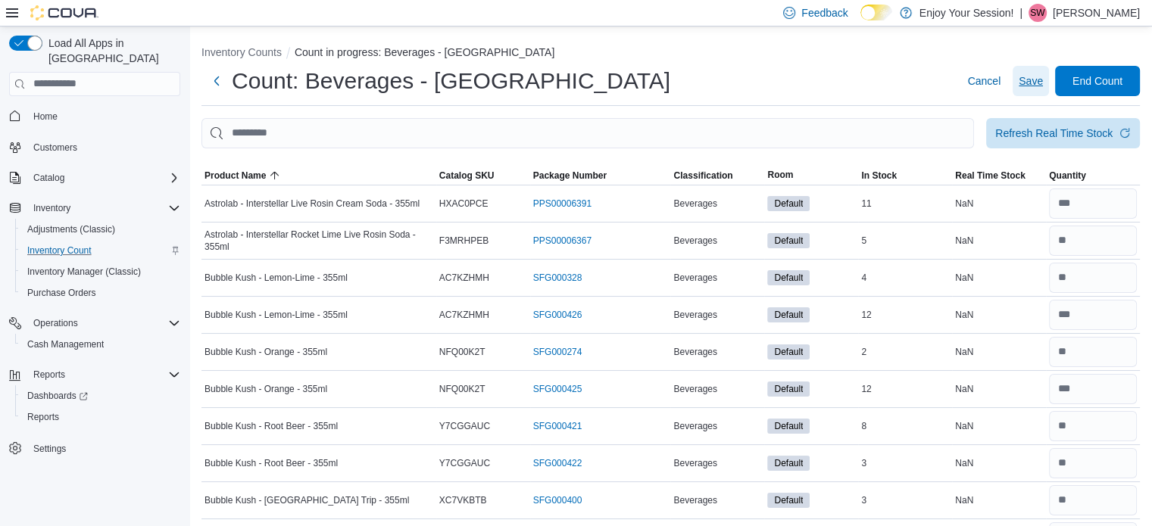
click at [1043, 83] on span "Save" at bounding box center [1031, 80] width 24 height 15
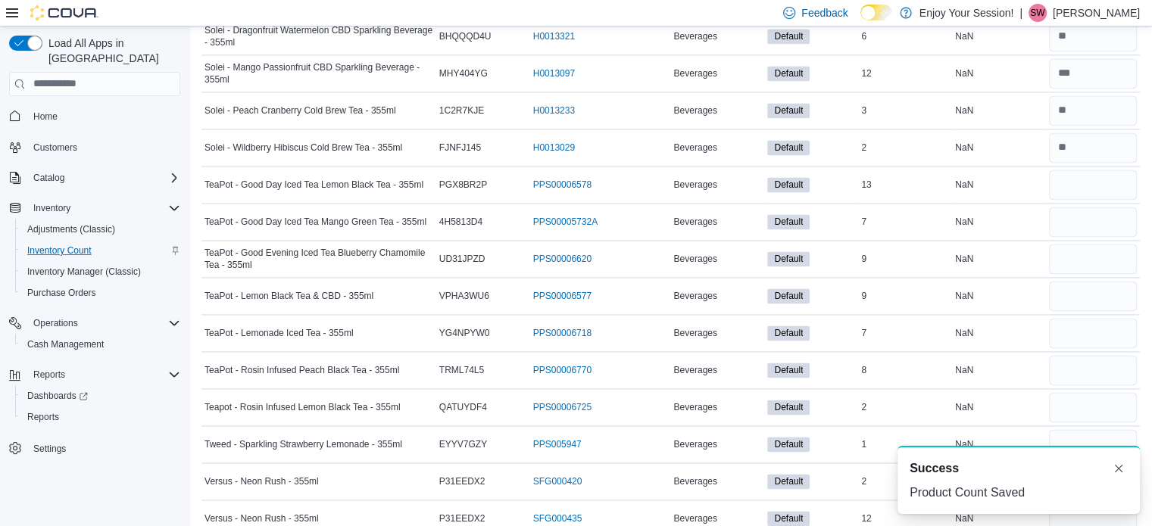
scroll to position [2199, 0]
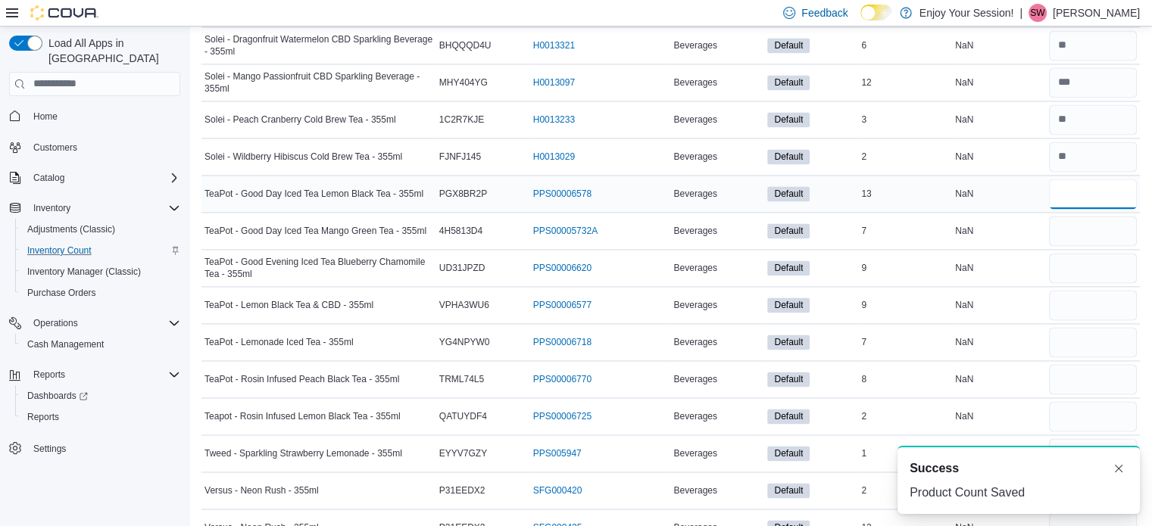
click at [1094, 182] on input "number" at bounding box center [1093, 194] width 88 height 30
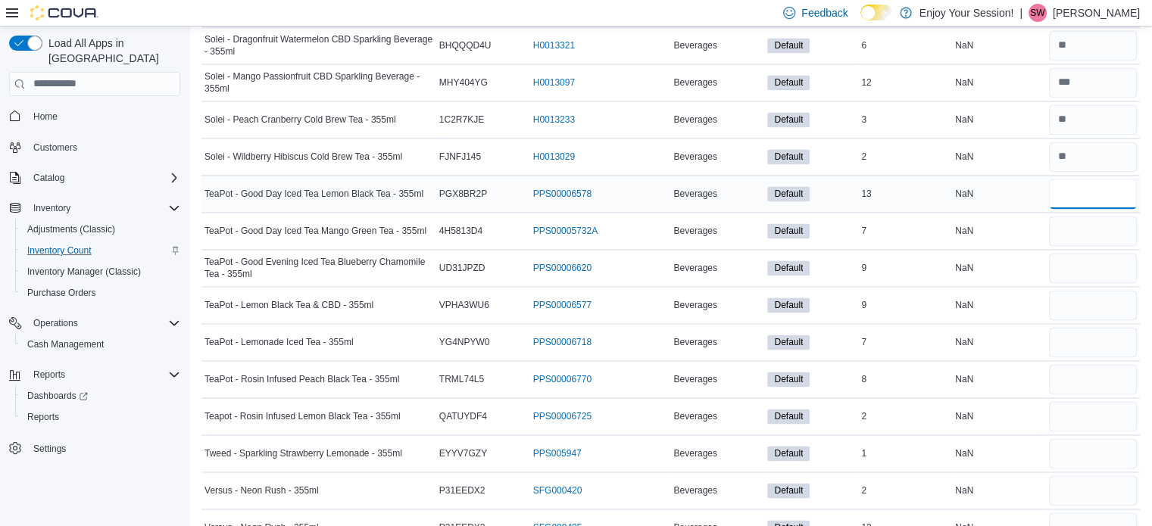
type input "**"
type input "*"
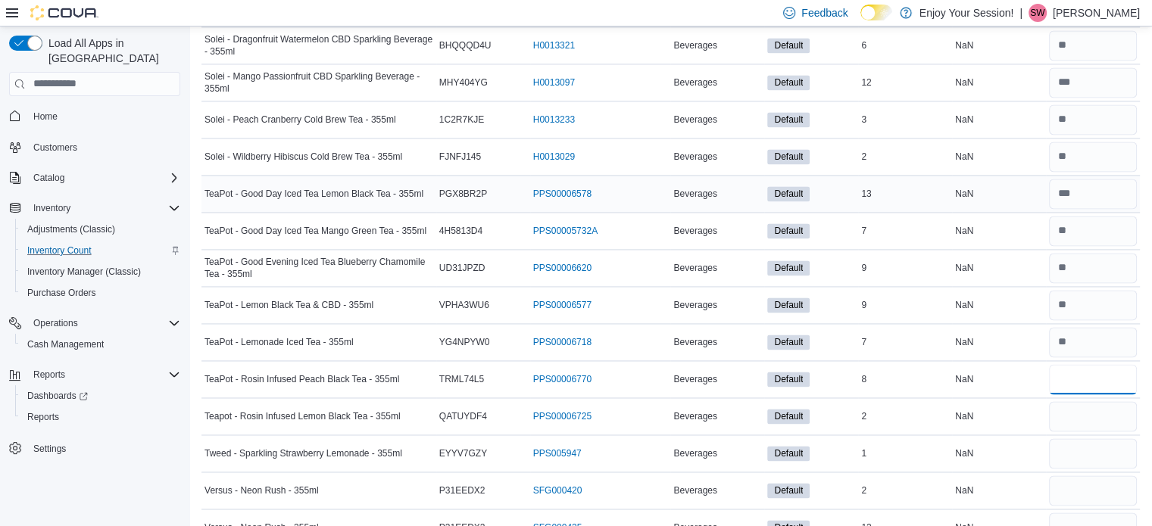
type input "*"
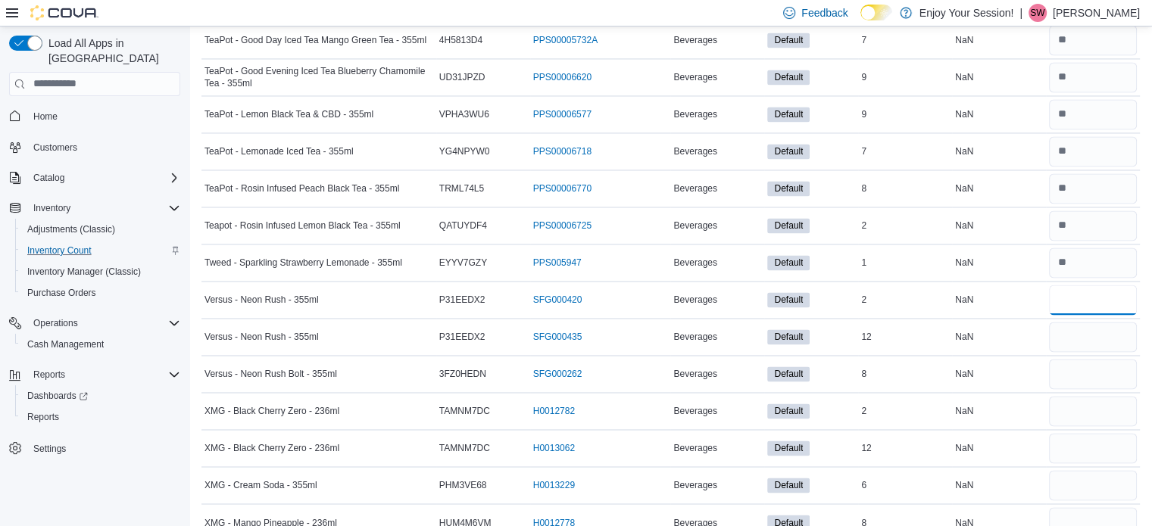
scroll to position [2408, 0]
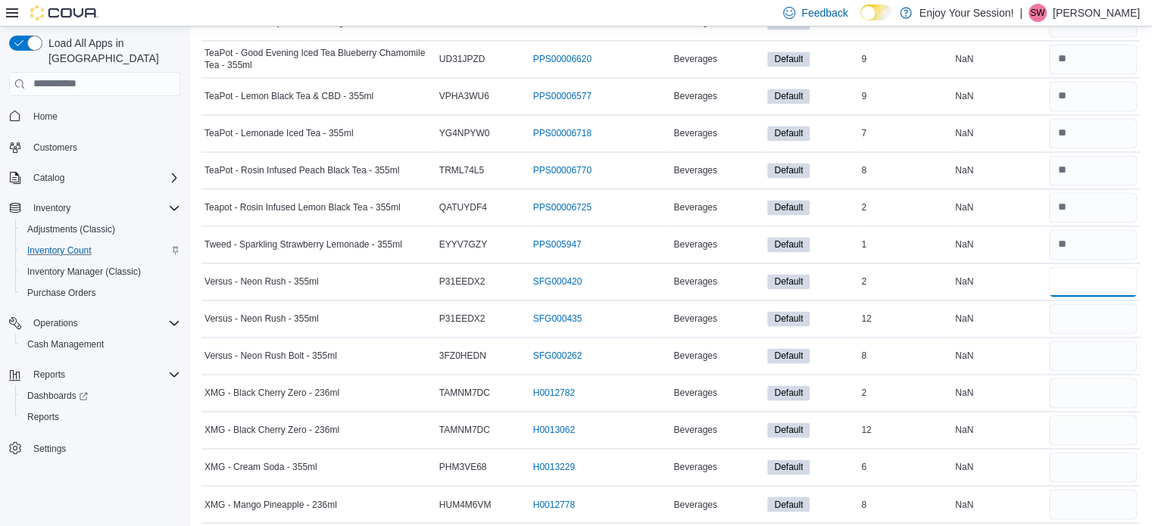
type input "*"
type input "**"
type input "*"
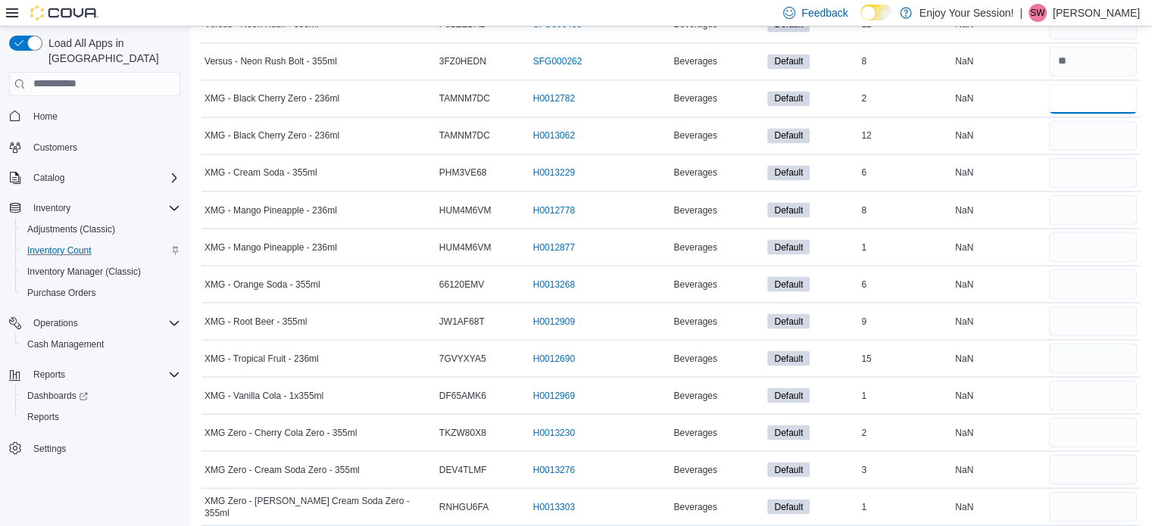
scroll to position [2673, 0]
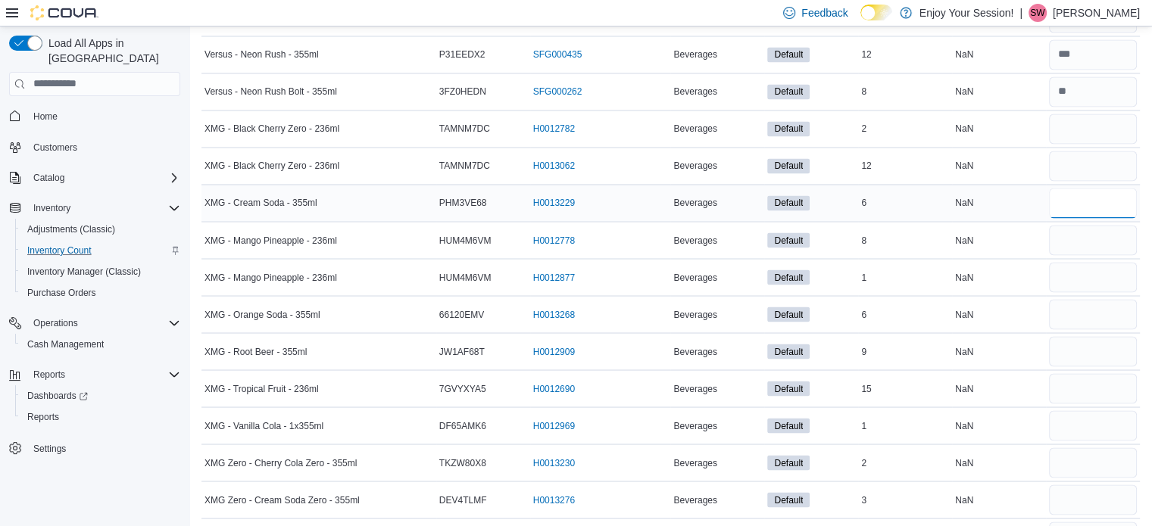
click at [1090, 196] on input "number" at bounding box center [1093, 203] width 88 height 30
type input "*"
click at [1089, 120] on input "number" at bounding box center [1093, 129] width 88 height 30
type input "*"
type input "**"
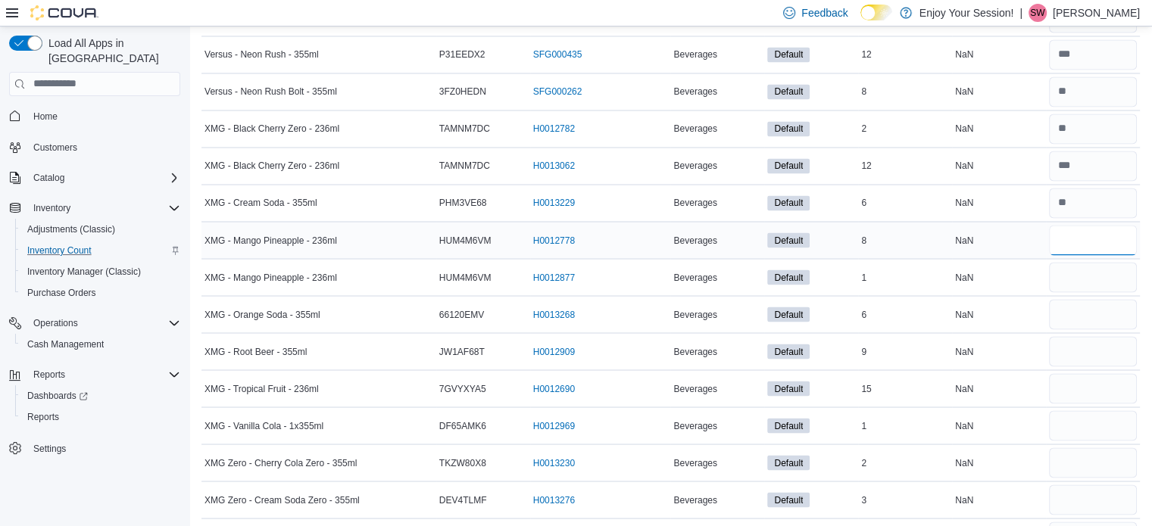
click at [1110, 226] on input "number" at bounding box center [1093, 240] width 88 height 30
type input "*"
click at [1110, 341] on input "number" at bounding box center [1093, 351] width 88 height 30
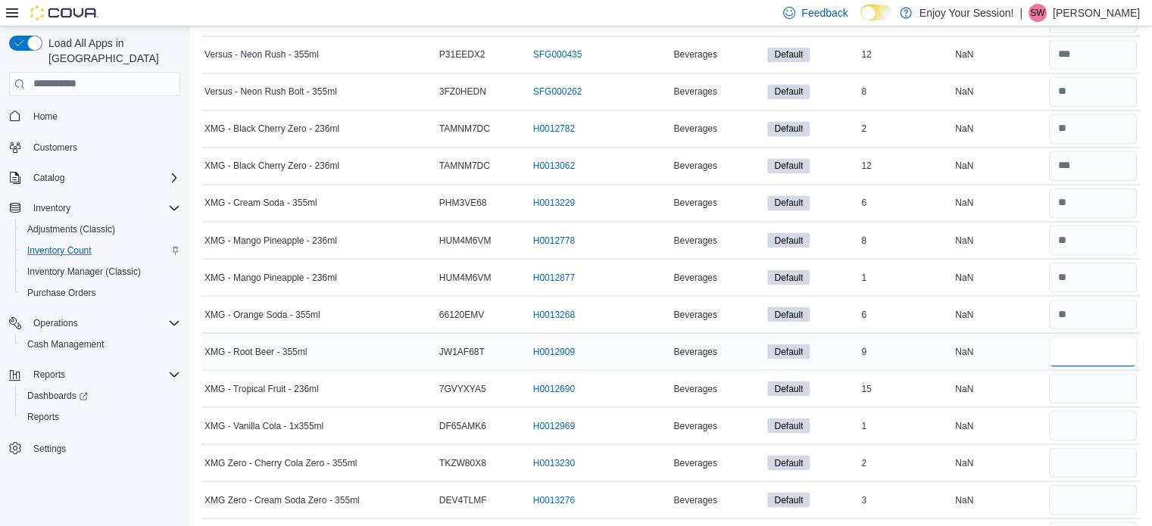
type input "*"
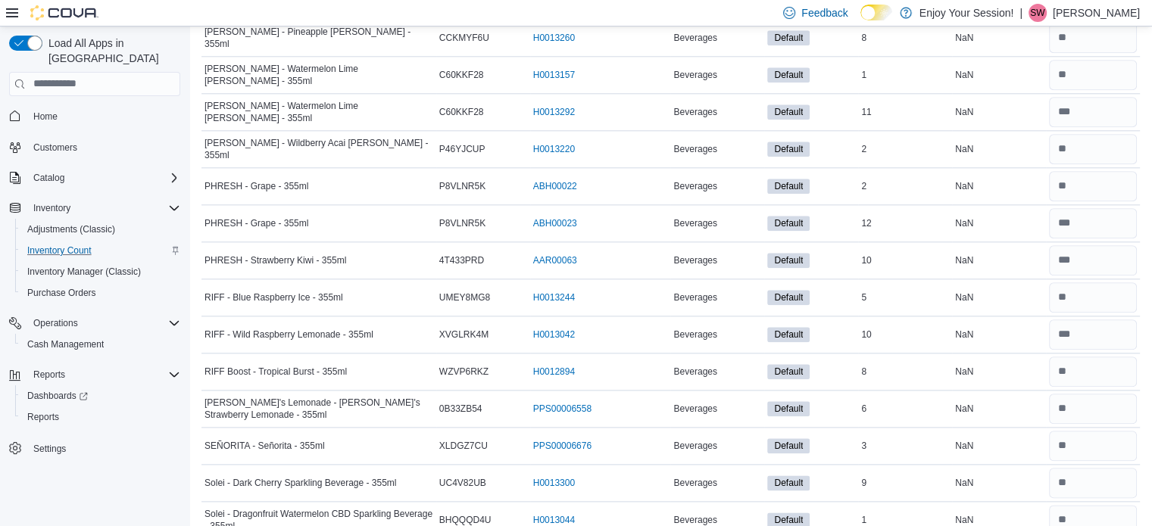
scroll to position [0, 0]
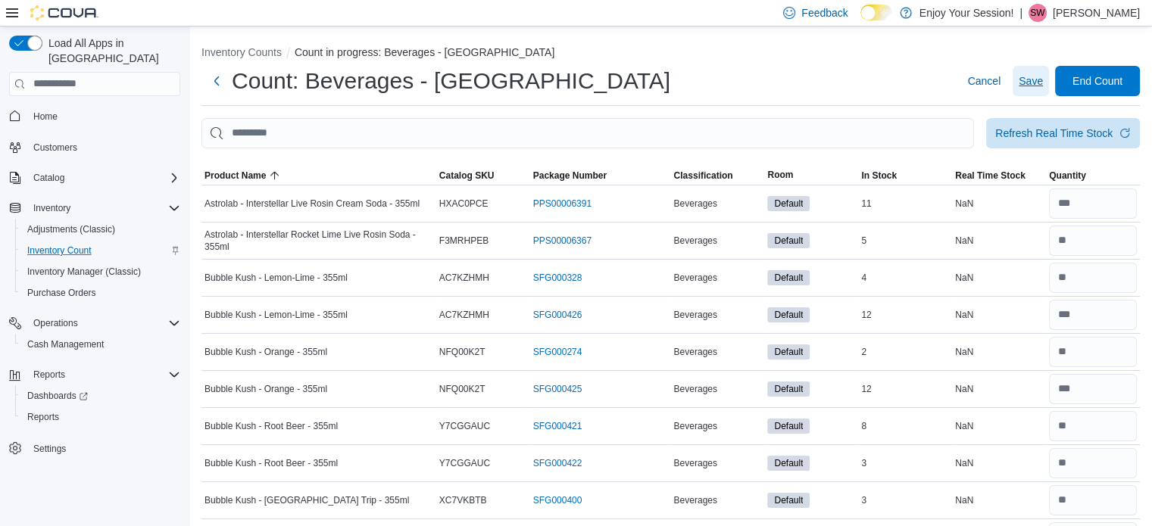
click at [1043, 78] on span "Save" at bounding box center [1031, 80] width 24 height 15
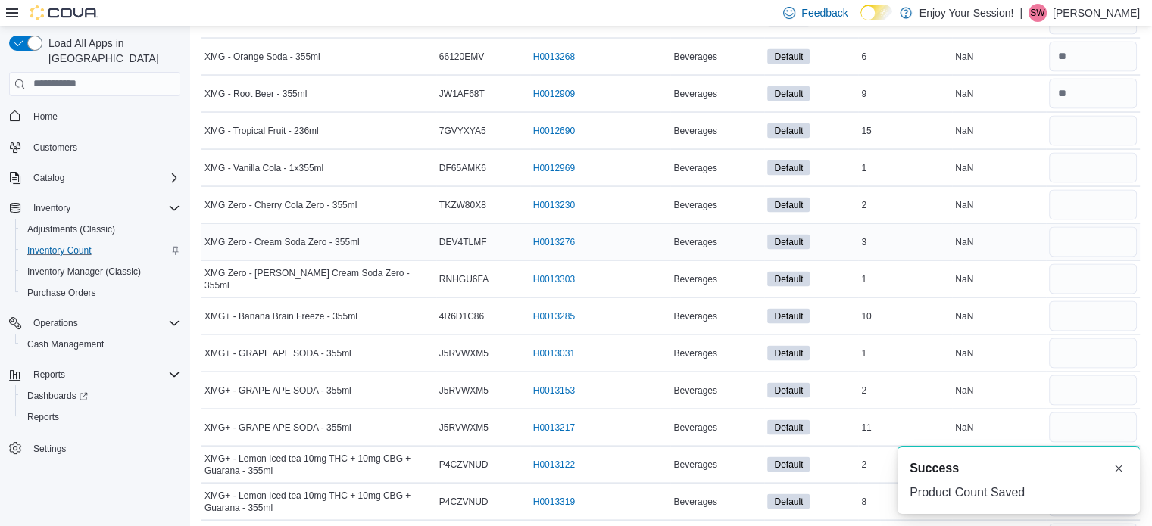
scroll to position [2917, 0]
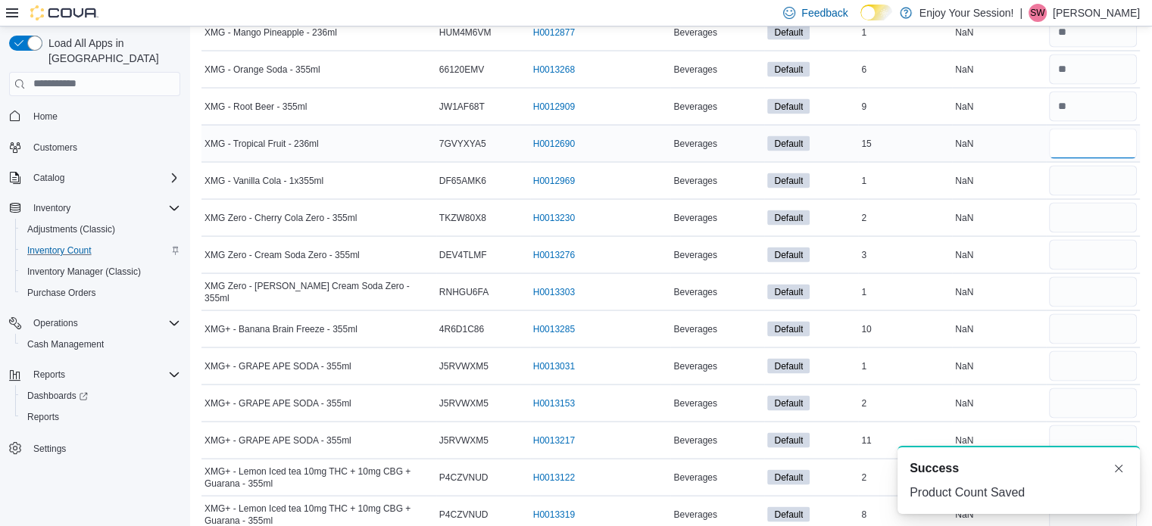
click at [1094, 130] on input "number" at bounding box center [1093, 144] width 88 height 30
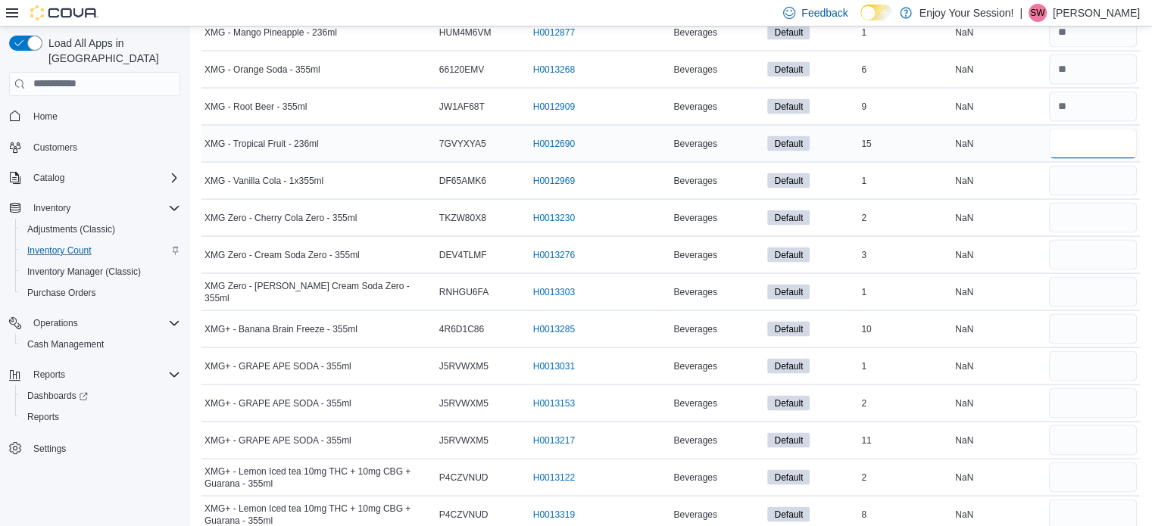
type input "**"
type input "*"
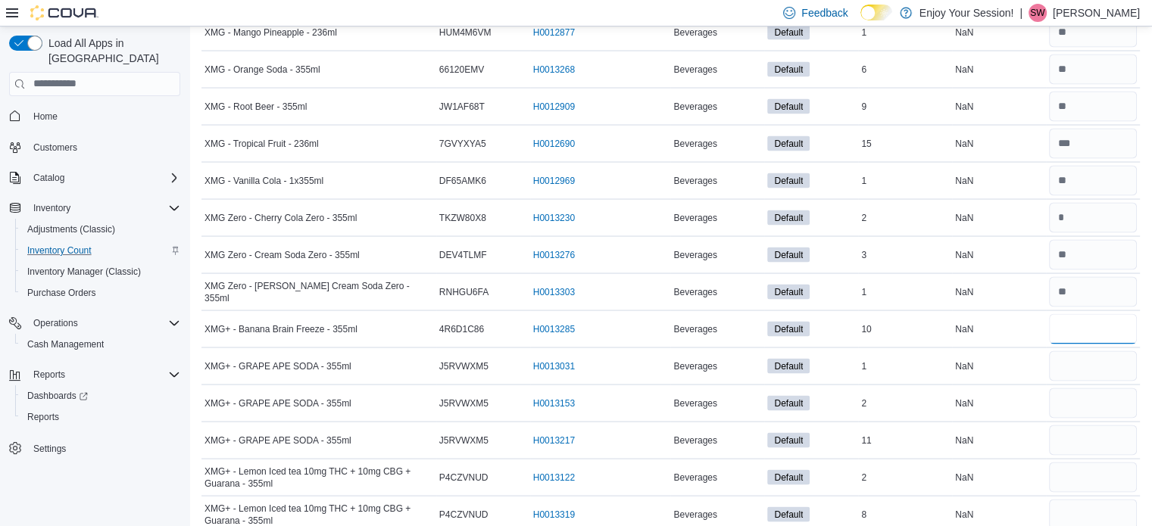
type input "**"
type input "*"
type input "**"
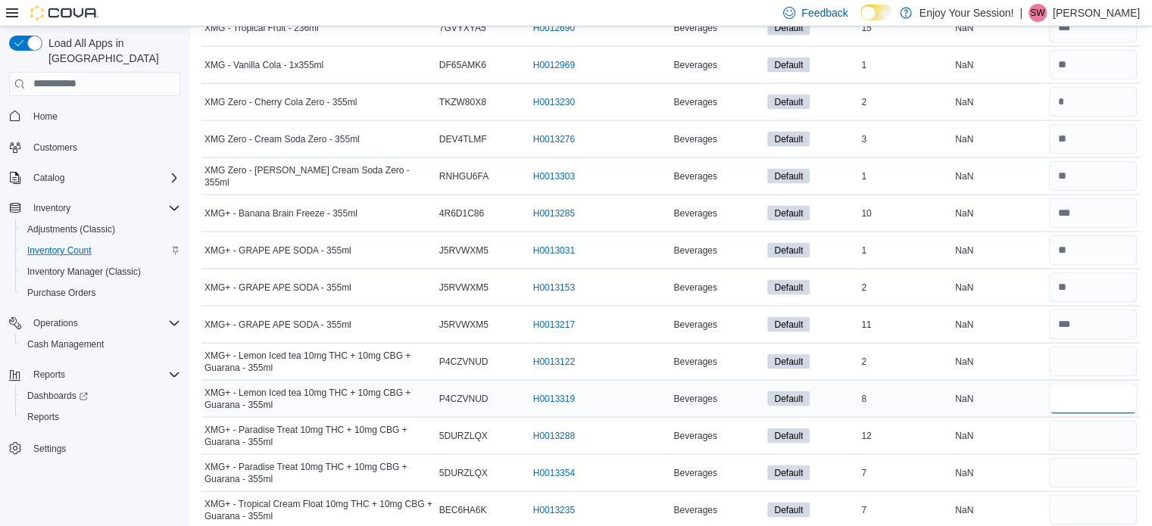
click at [1105, 392] on input "number" at bounding box center [1093, 399] width 88 height 30
click at [1119, 354] on input "number" at bounding box center [1093, 362] width 88 height 30
type input "*"
type input "**"
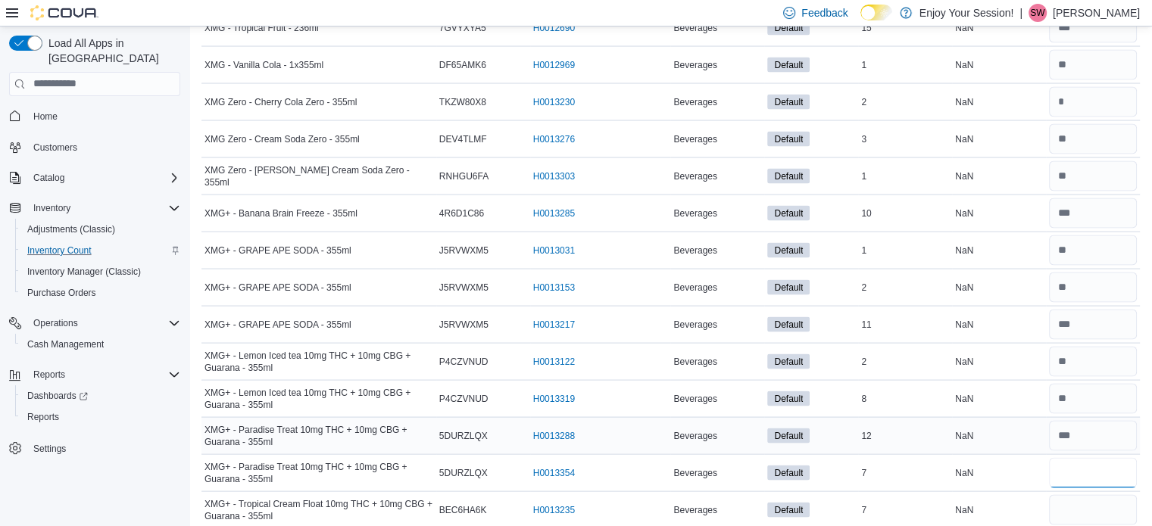
type input "*"
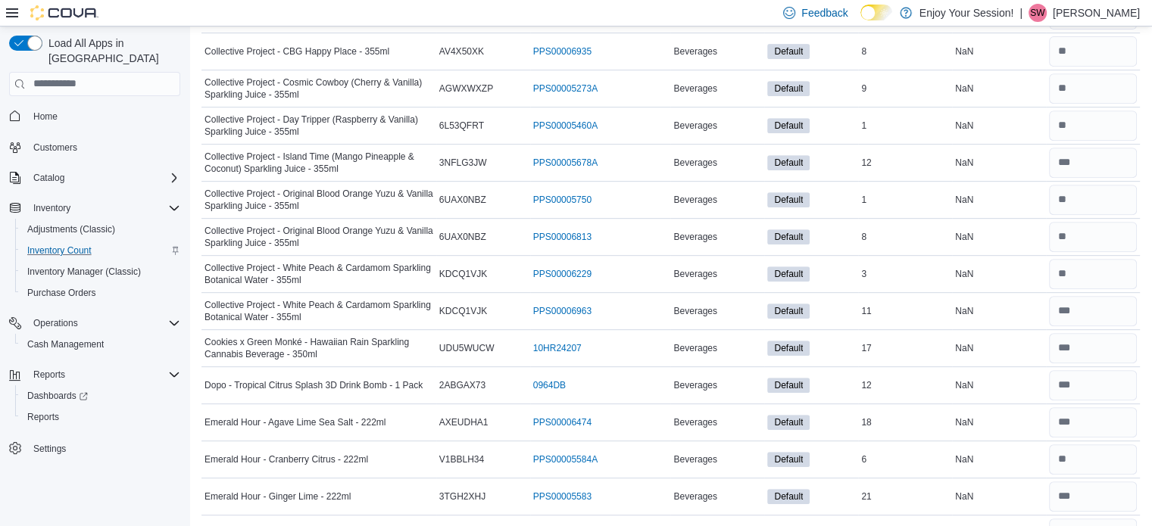
scroll to position [0, 0]
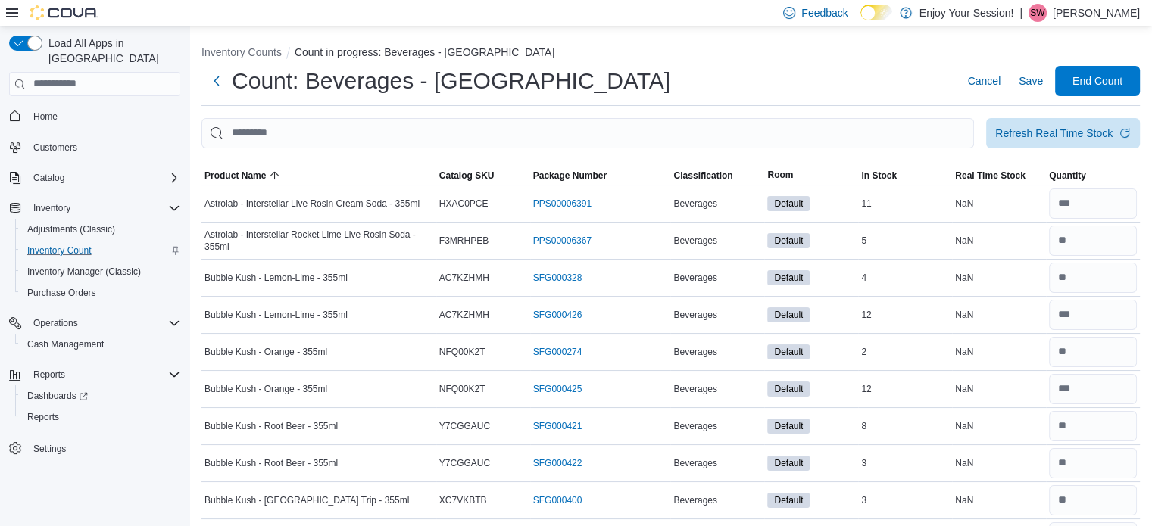
type input "*"
click at [1032, 83] on span "Save" at bounding box center [1031, 80] width 24 height 15
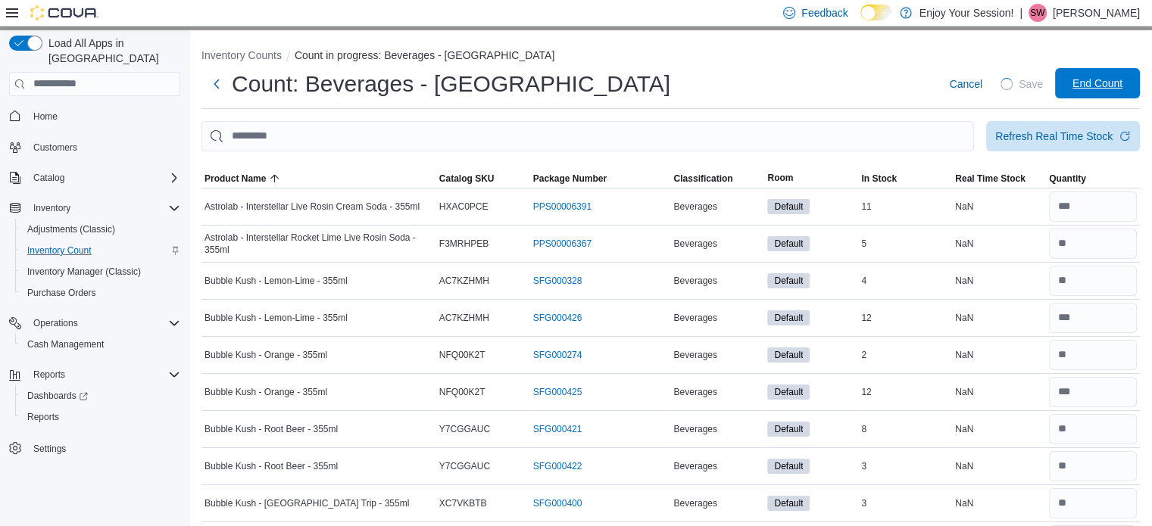
click at [1097, 87] on span "End Count" at bounding box center [1097, 83] width 67 height 30
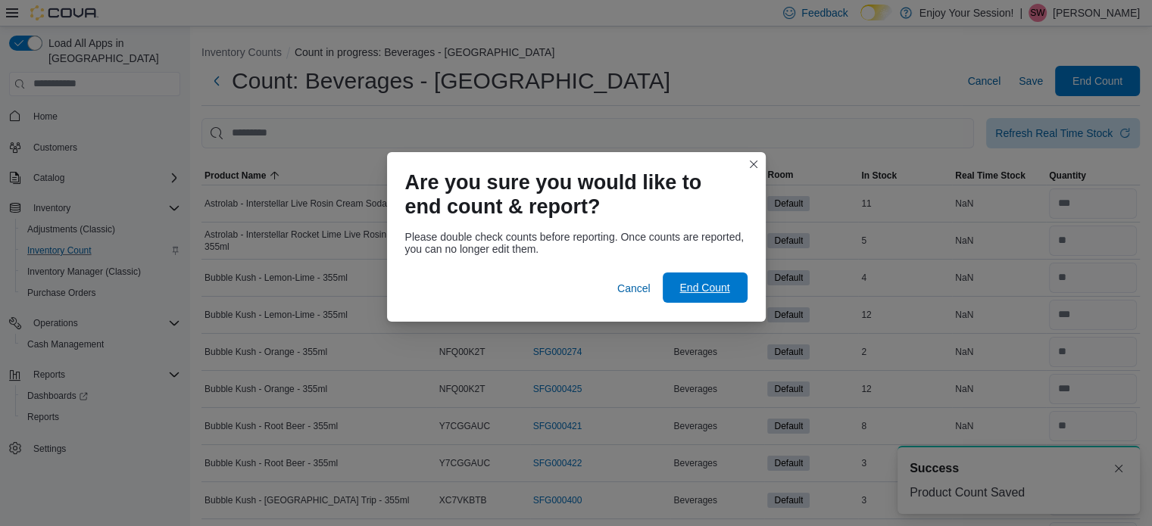
click at [718, 293] on span "End Count" at bounding box center [704, 287] width 50 height 15
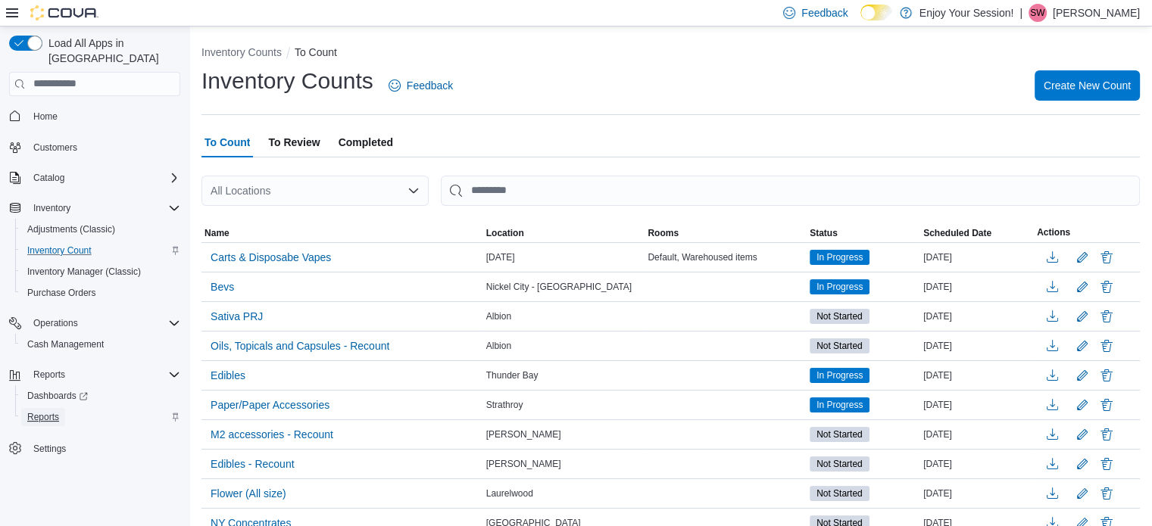
click at [43, 411] on span "Reports" at bounding box center [43, 417] width 32 height 12
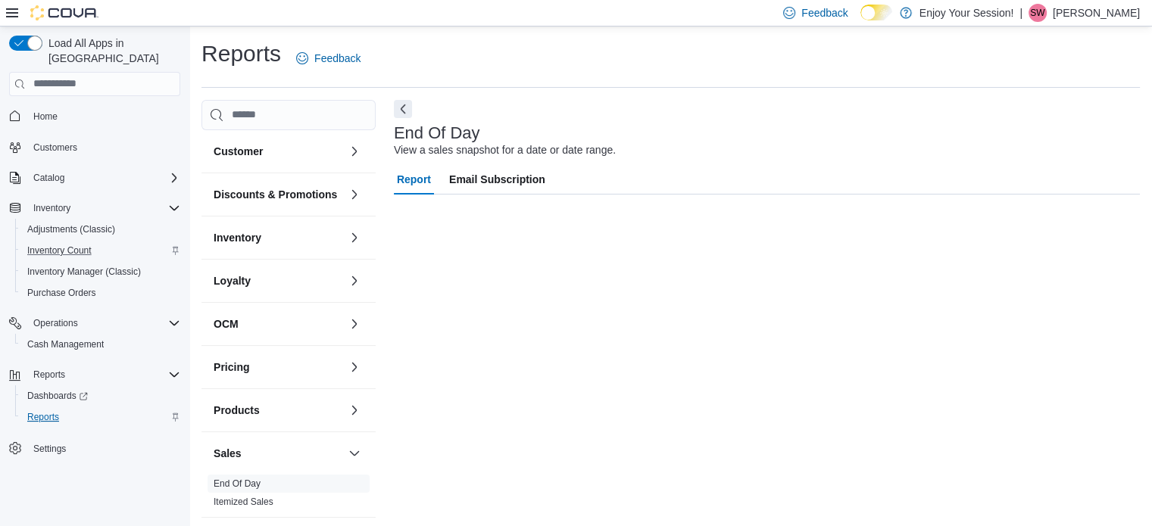
scroll to position [10, 0]
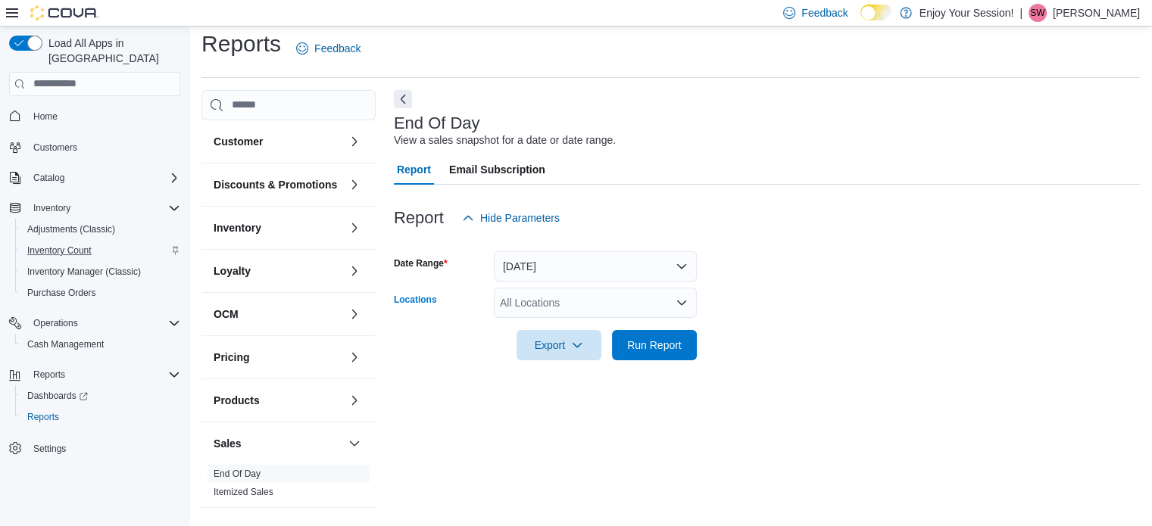
click at [686, 298] on icon "Open list of options" at bounding box center [682, 303] width 12 height 12
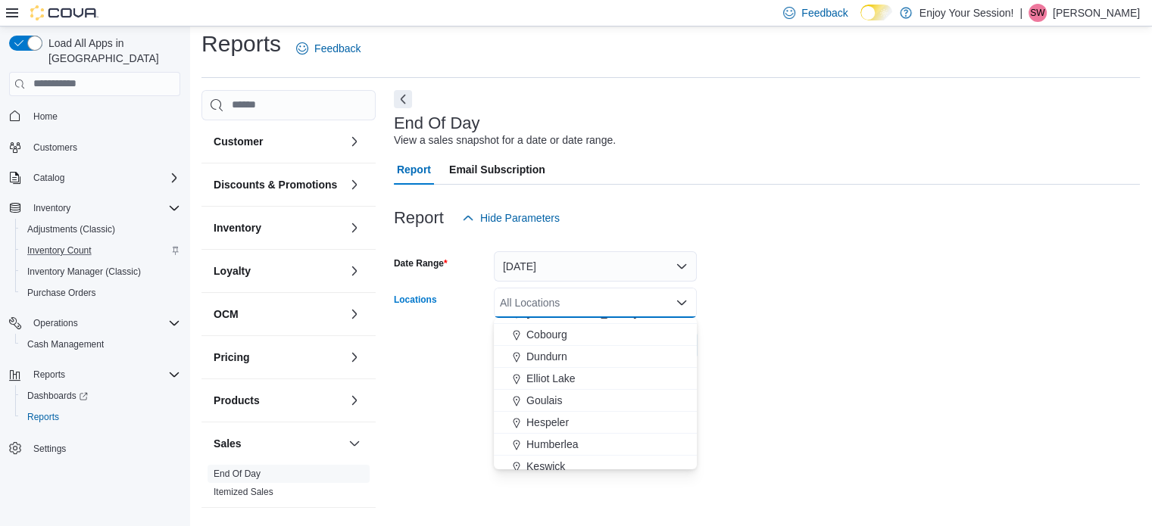
scroll to position [151, 0]
click at [553, 330] on span "Cobourg" at bounding box center [546, 330] width 41 height 15
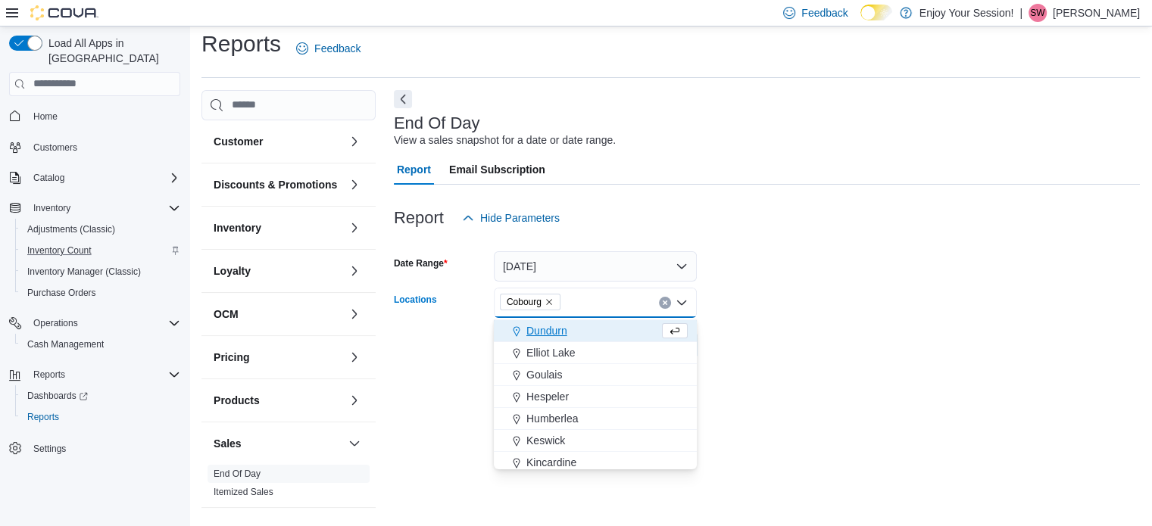
click at [754, 329] on form "Date Range [DATE] Locations [GEOGRAPHIC_DATA] Combo box. Selected. [GEOGRAPHIC_…" at bounding box center [767, 296] width 746 height 127
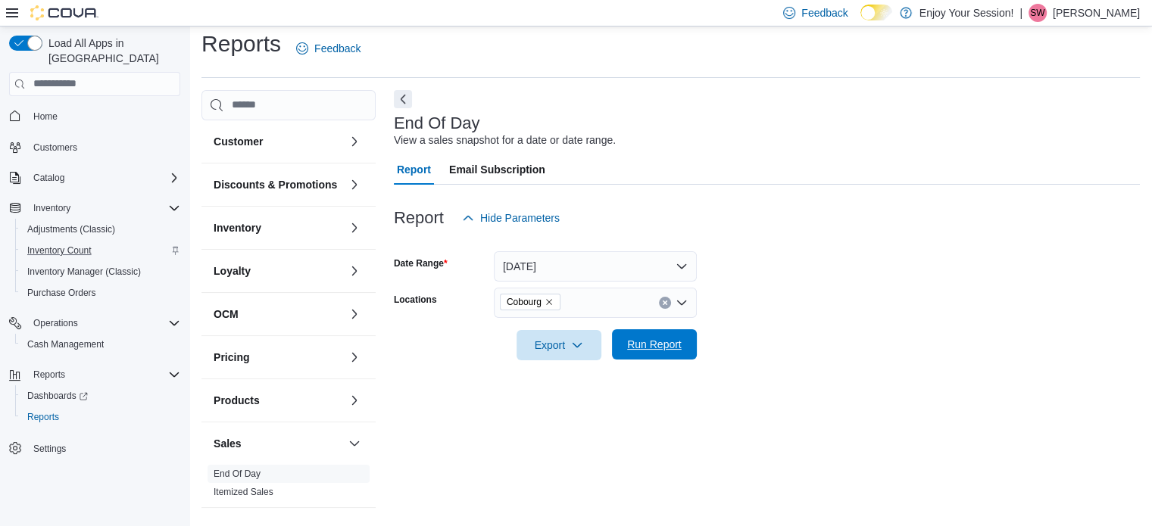
click at [660, 344] on span "Run Report" at bounding box center [654, 344] width 55 height 15
